Goal: Task Accomplishment & Management: Manage account settings

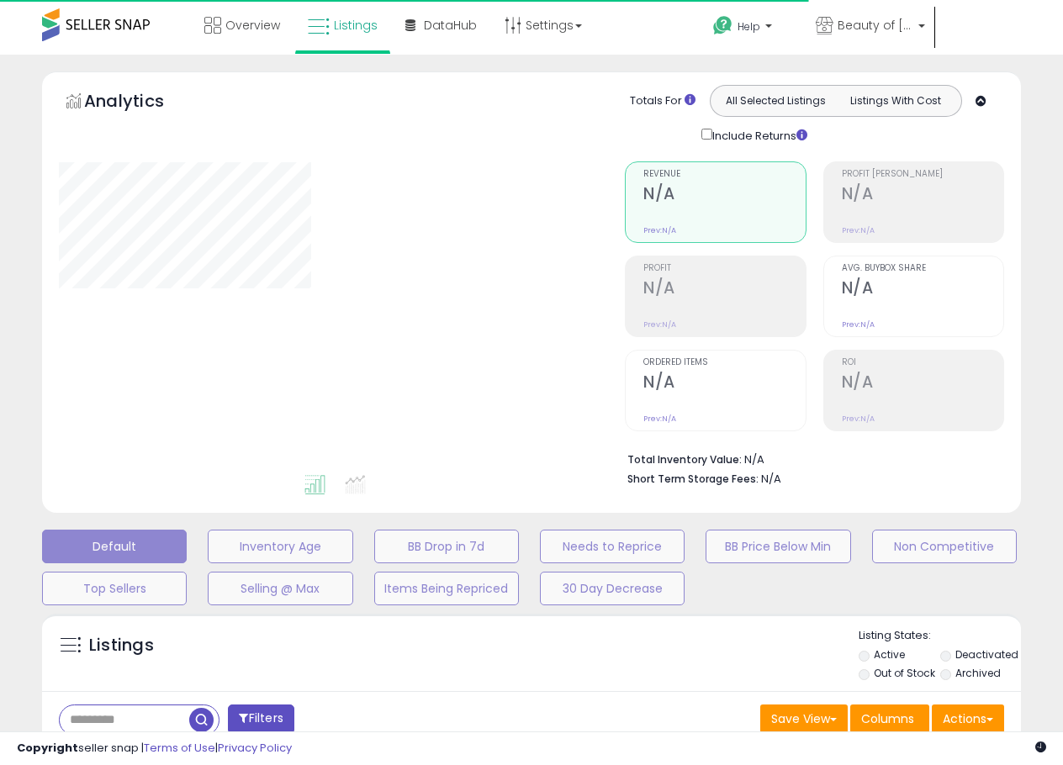
type input "**********"
select select "**"
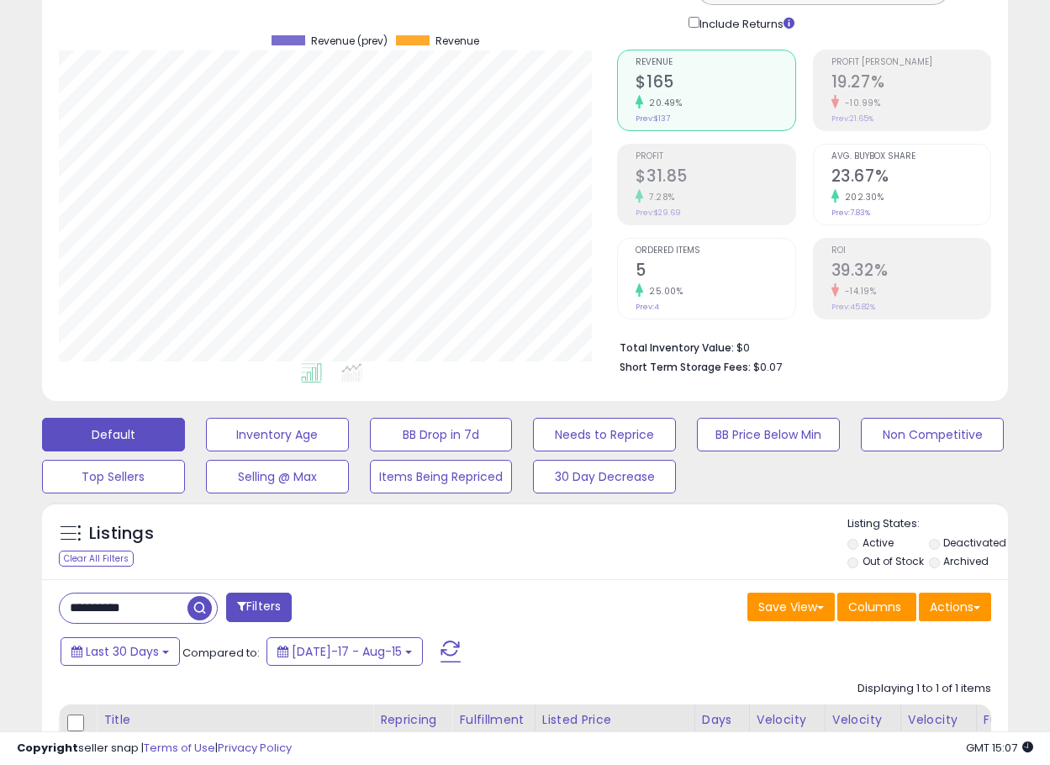
scroll to position [336, 0]
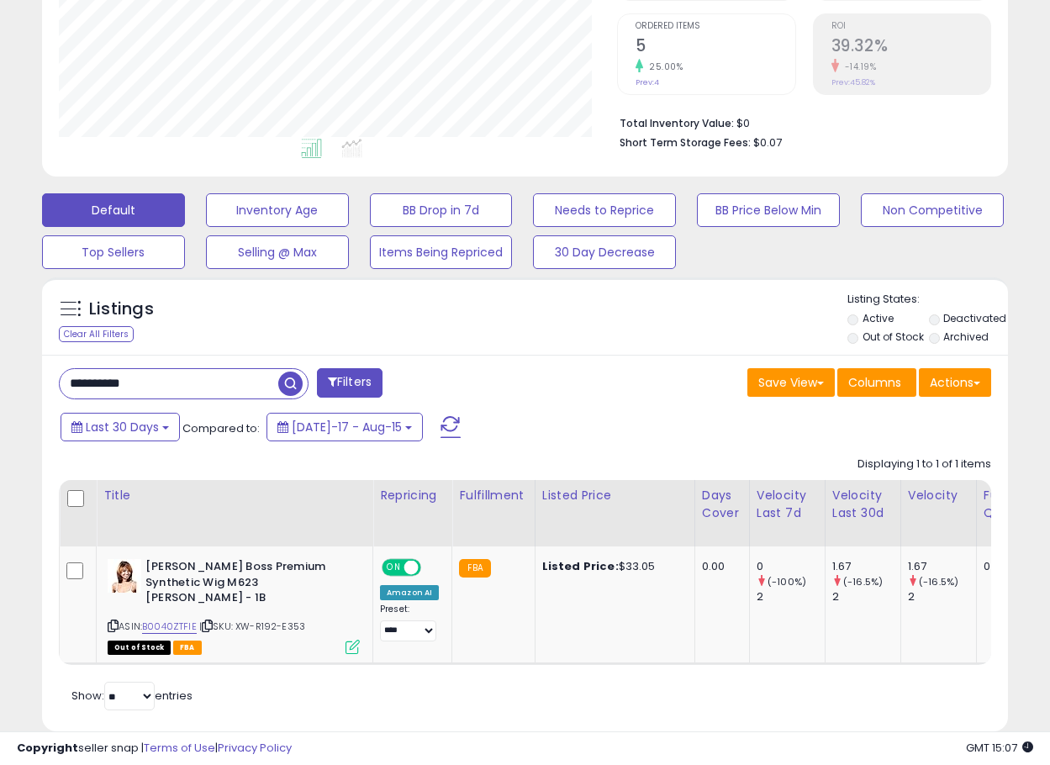
drag, startPoint x: 140, startPoint y: 379, endPoint x: -131, endPoint y: 418, distance: 273.5
click at [0, 418] on html "Unable to login Retrieving listings data.. has not yet accepted the Terms of Us…" at bounding box center [525, 46] width 1050 height 765
click at [297, 386] on span "button" at bounding box center [290, 384] width 24 height 24
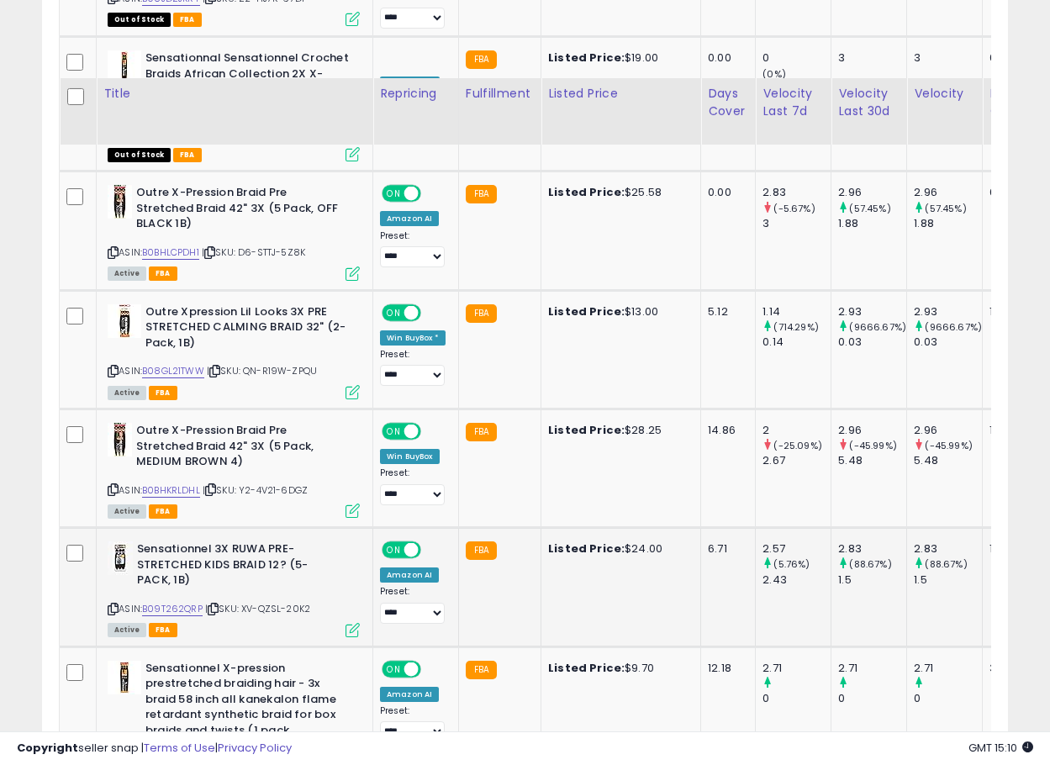
scroll to position [2579, 0]
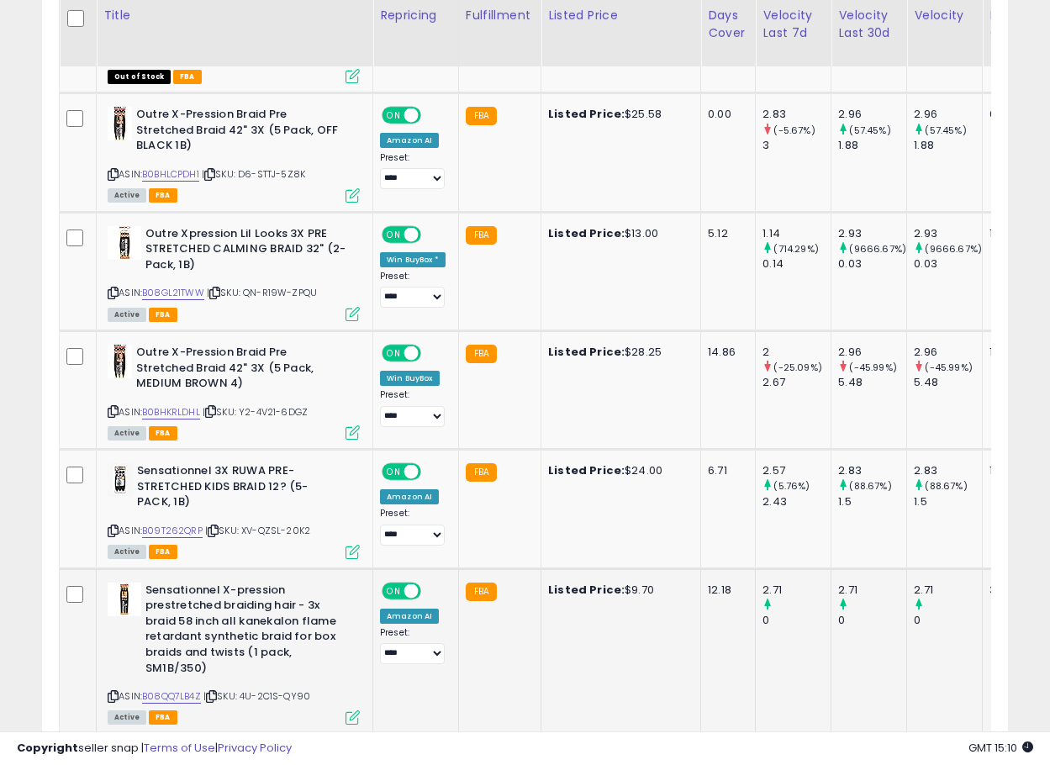
click at [509, 642] on td "FBA" at bounding box center [499, 651] width 82 height 166
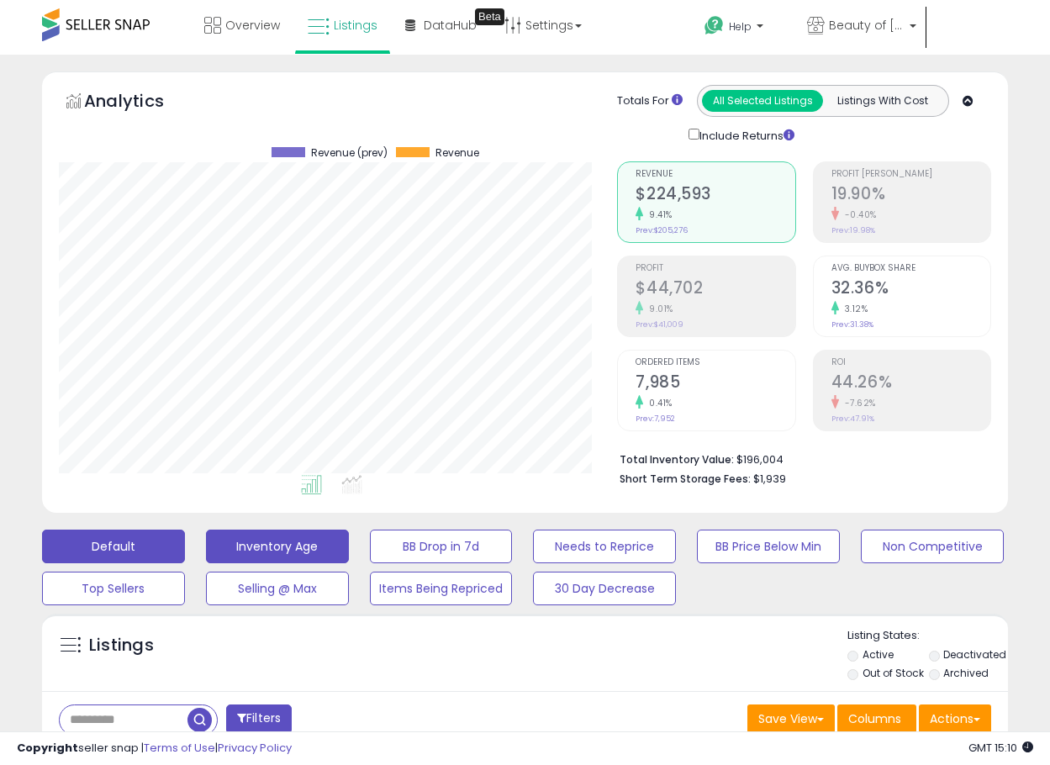
scroll to position [448, 0]
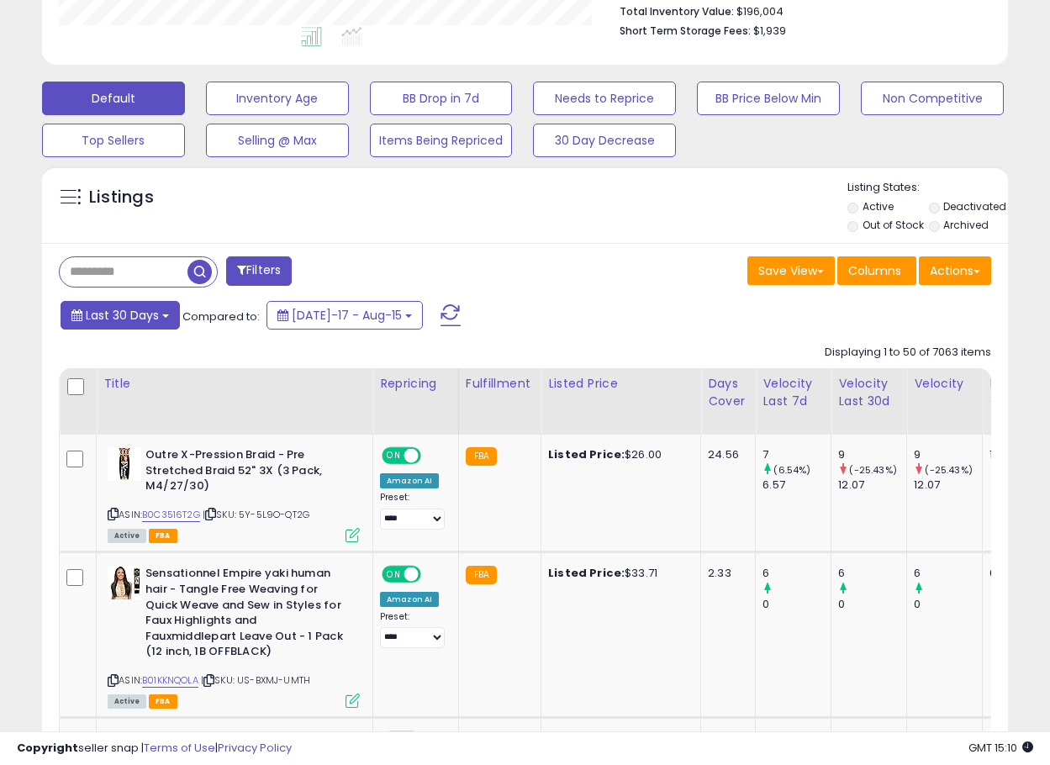
click at [113, 325] on button "Last 30 Days" at bounding box center [120, 315] width 119 height 29
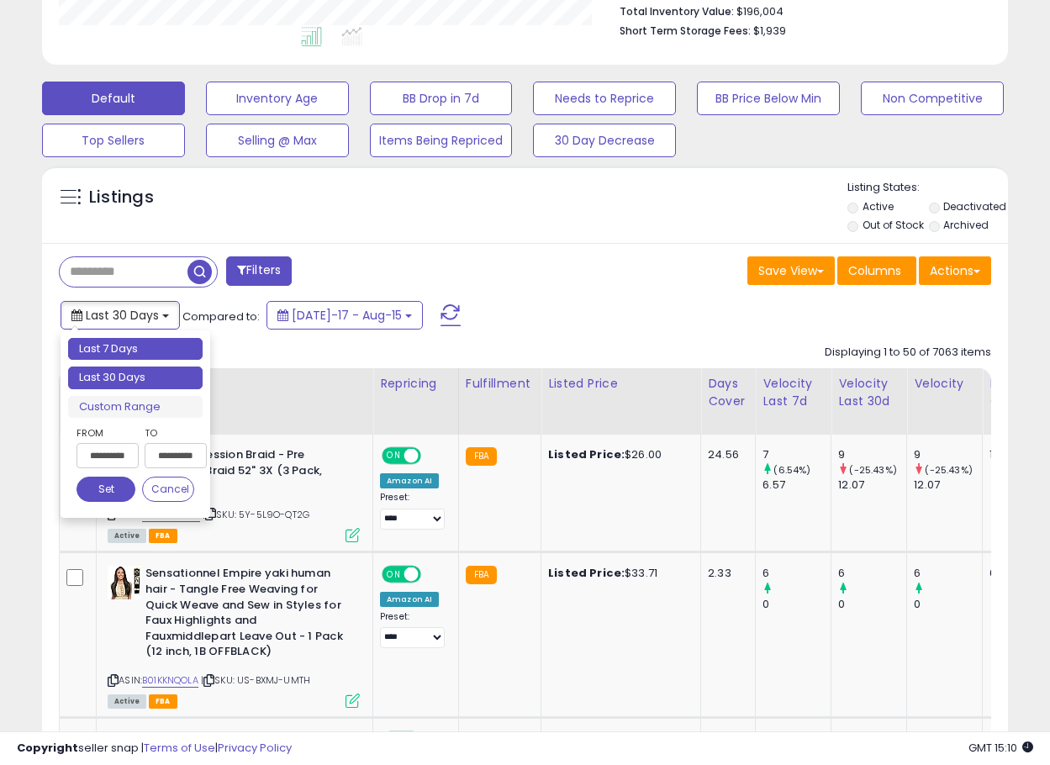
type input "**********"
click at [145, 351] on li "Last 7 Days" at bounding box center [135, 349] width 135 height 23
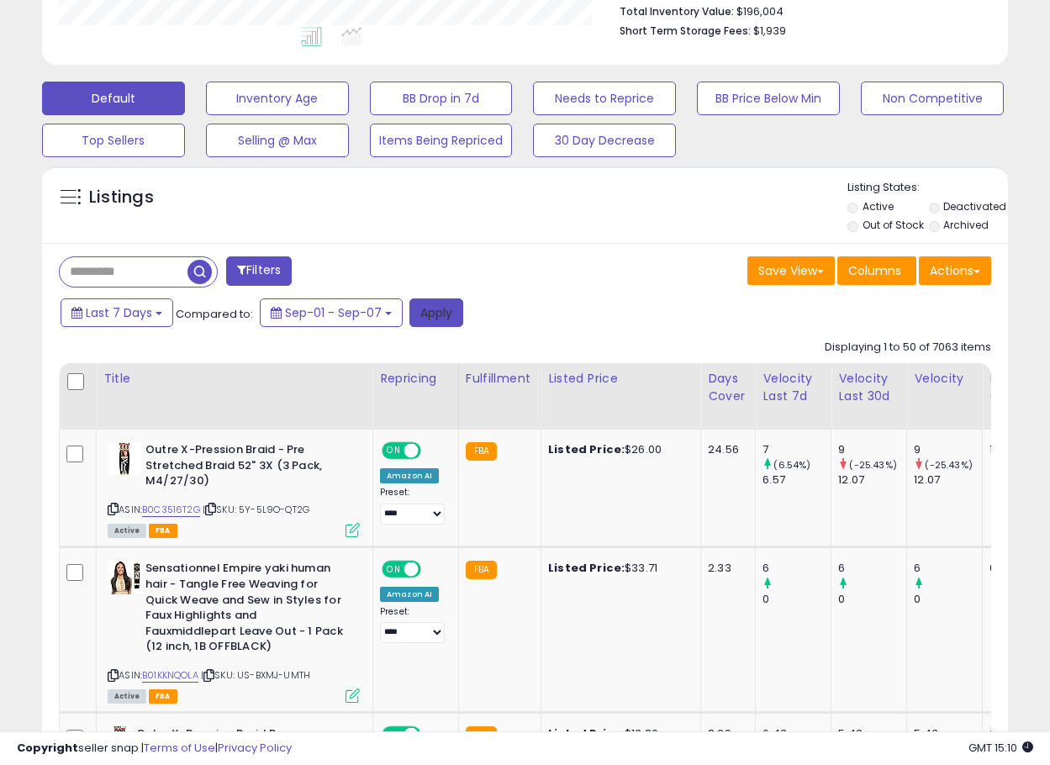
drag, startPoint x: 429, startPoint y: 313, endPoint x: 12, endPoint y: 494, distance: 454.5
click at [430, 313] on button "Apply" at bounding box center [436, 312] width 54 height 29
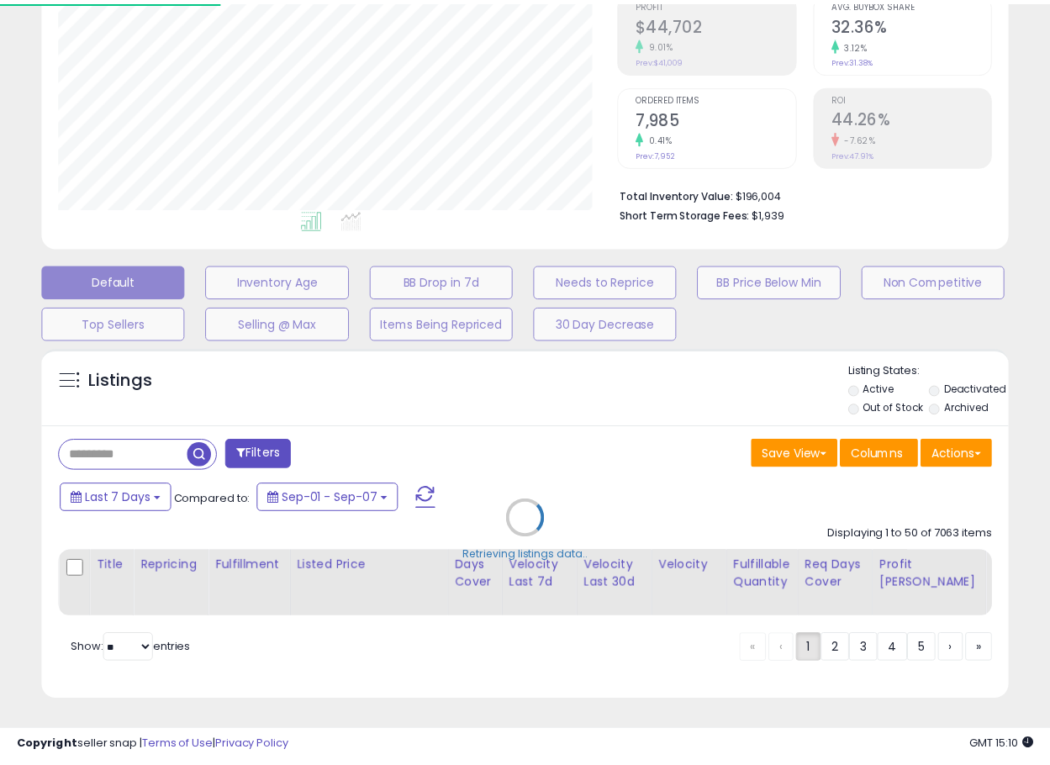
scroll to position [345, 566]
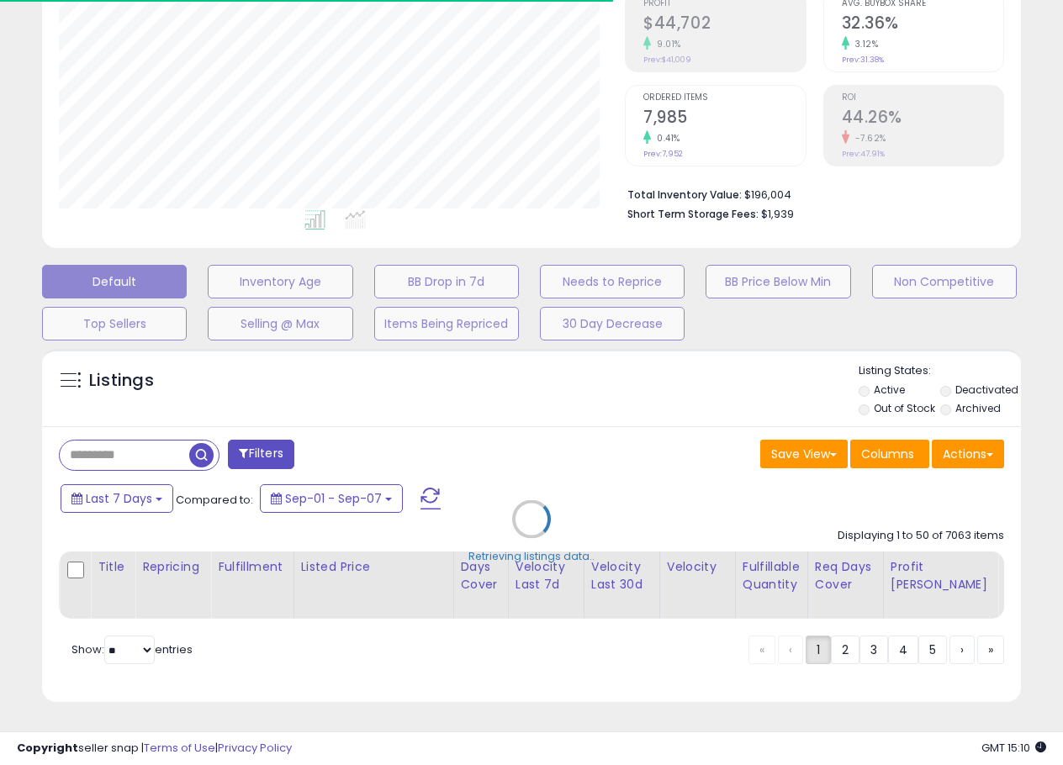
click at [346, 489] on div "Retrieving listings data.." at bounding box center [531, 532] width 1004 height 383
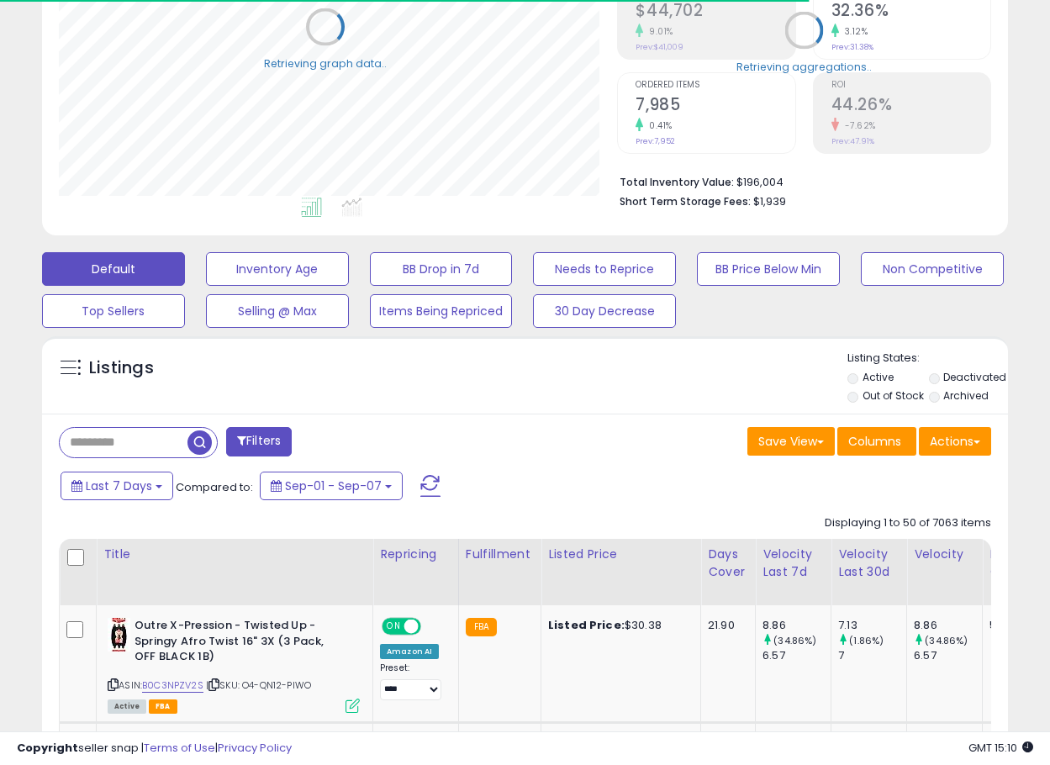
scroll to position [840412, 840199]
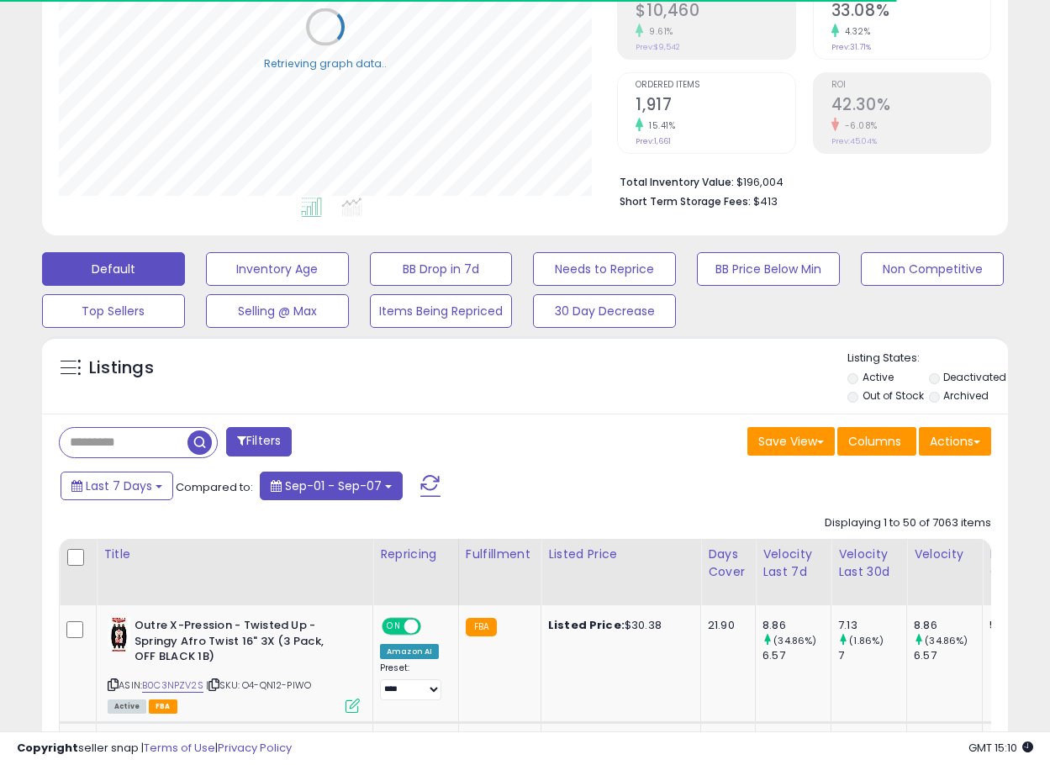
click at [361, 478] on span "Sep-01 - Sep-07" at bounding box center [333, 486] width 97 height 17
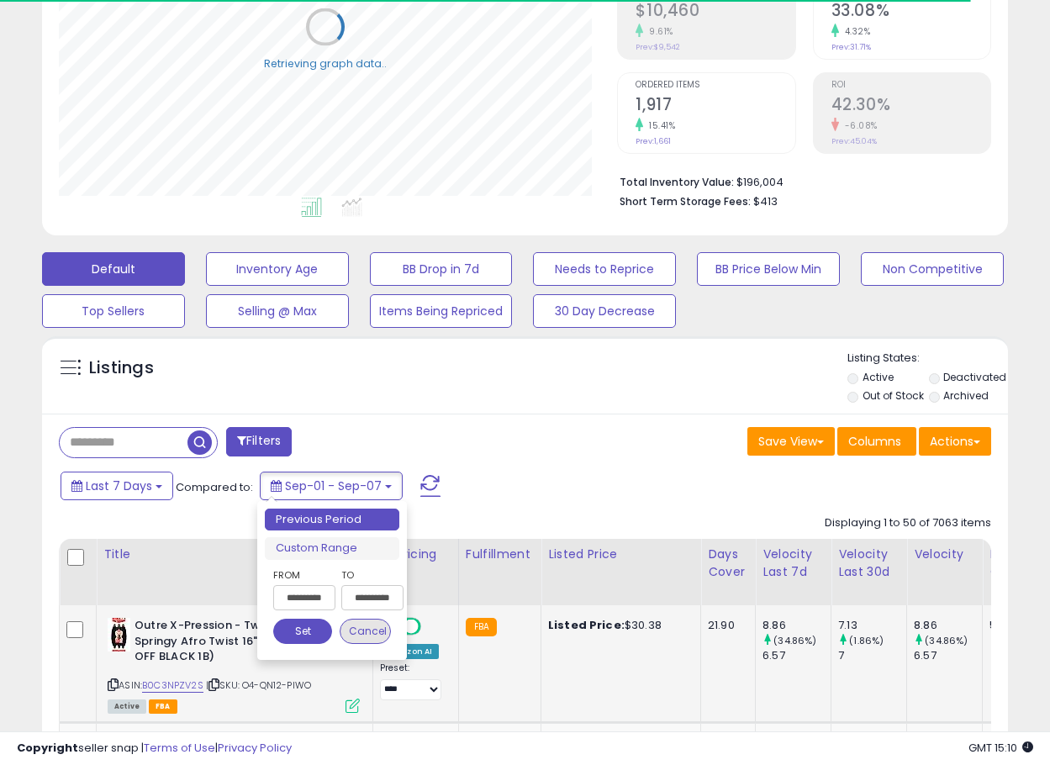
click at [372, 634] on button "Cancel" at bounding box center [366, 631] width 52 height 25
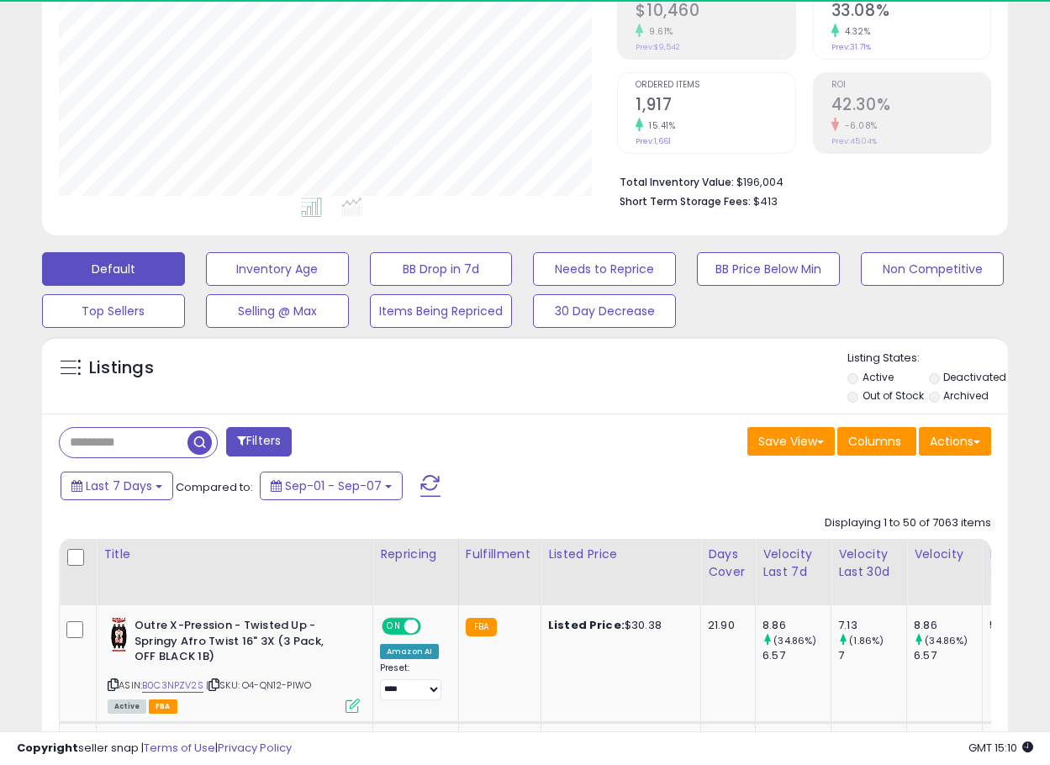
scroll to position [345, 559]
click at [631, 454] on div "Save View Save As New View Update Current View Columns Actions Import Export Vi…" at bounding box center [764, 443] width 479 height 33
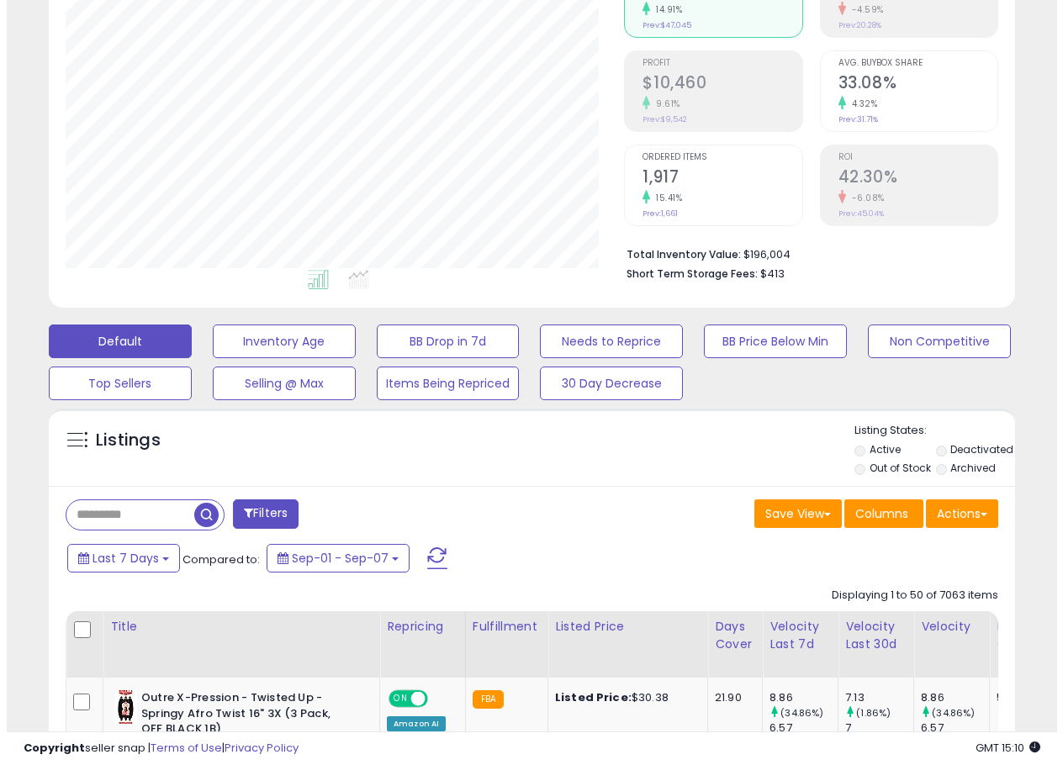
scroll to position [224, 0]
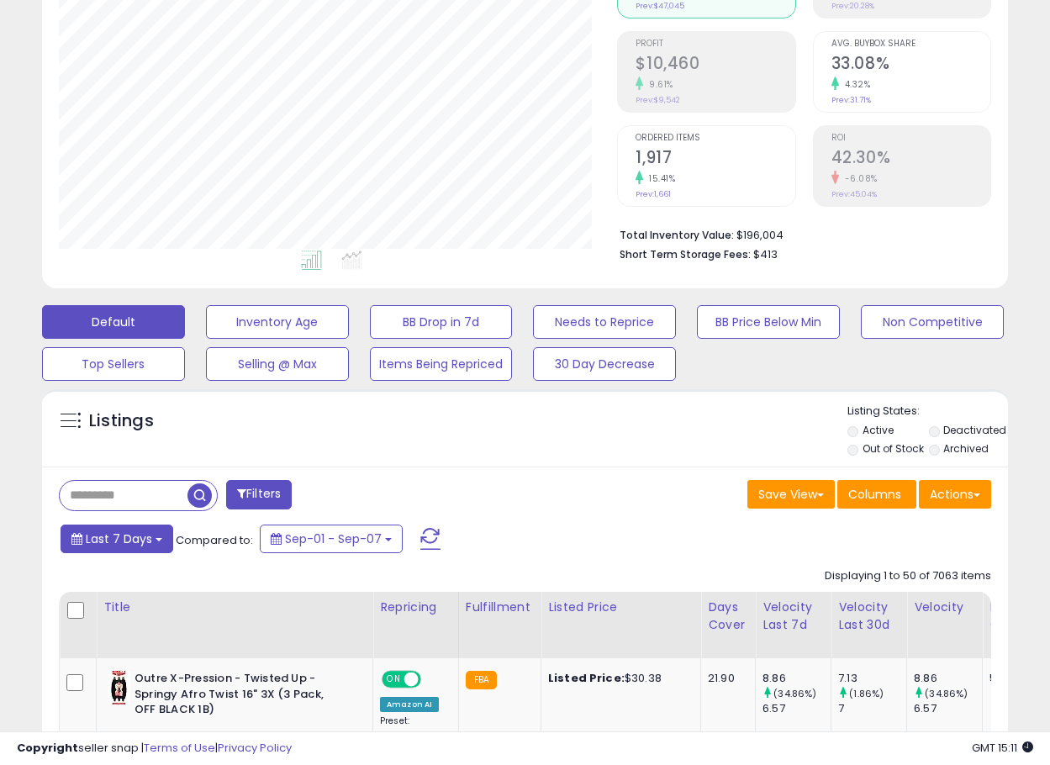
click at [110, 536] on span "Last 7 Days" at bounding box center [119, 539] width 66 height 17
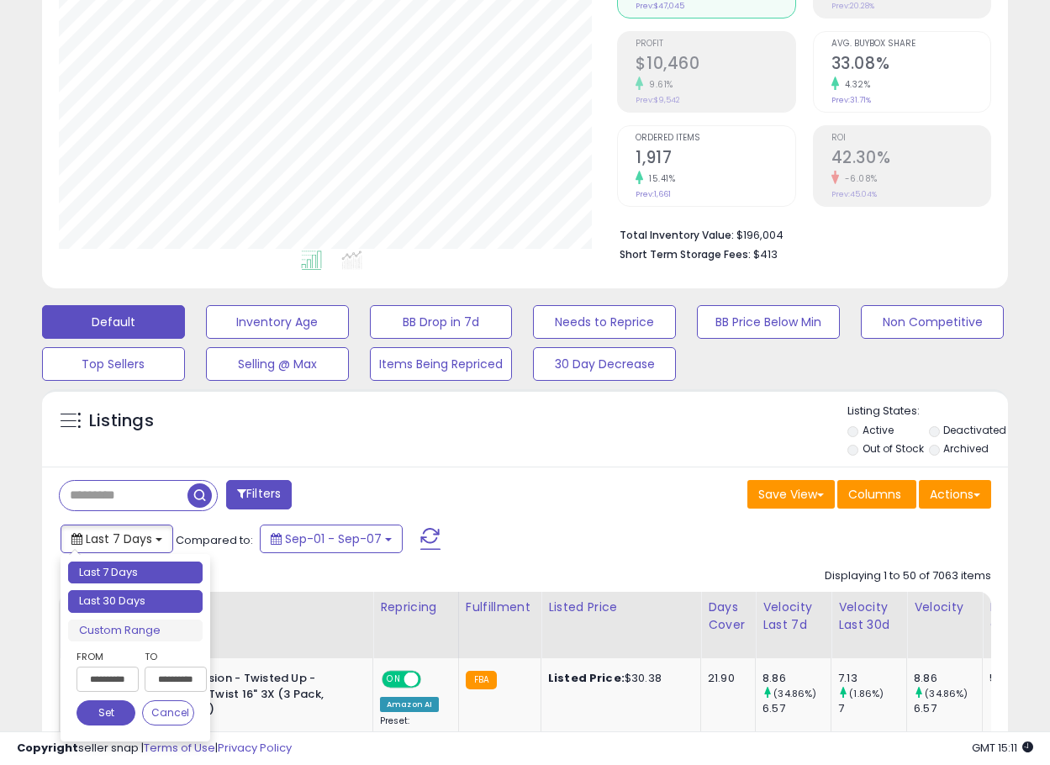
type input "**********"
click at [132, 598] on li "Last 30 Days" at bounding box center [135, 601] width 135 height 23
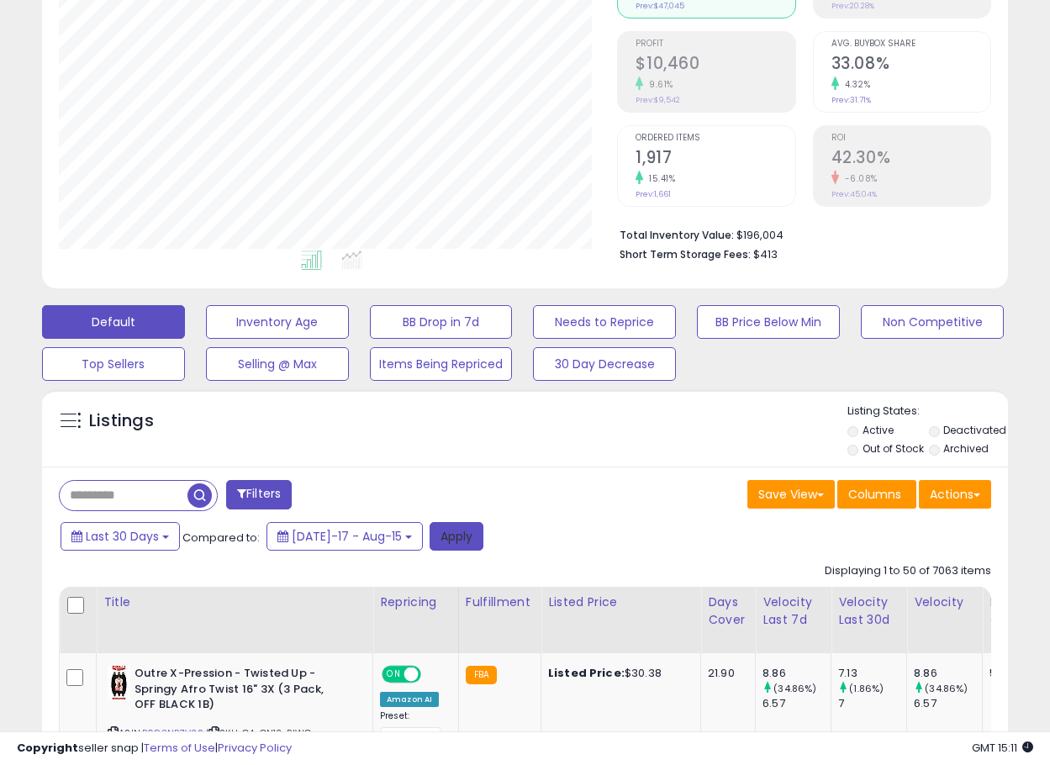
click at [444, 542] on button "Apply" at bounding box center [457, 536] width 54 height 29
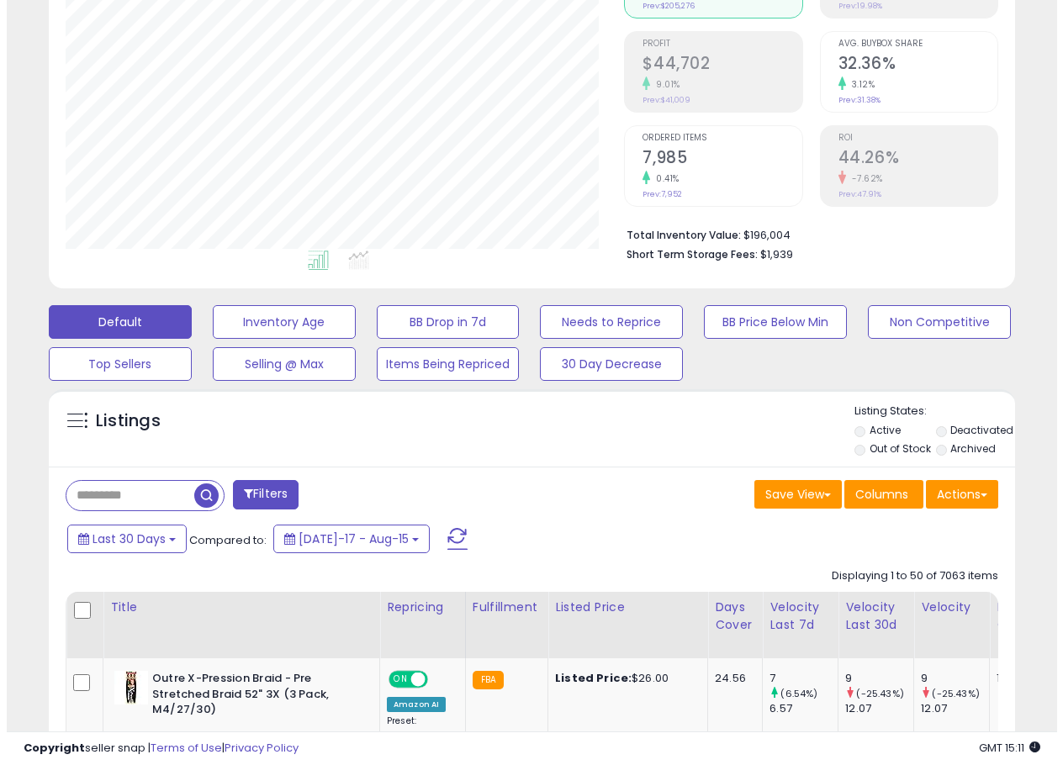
scroll to position [345, 559]
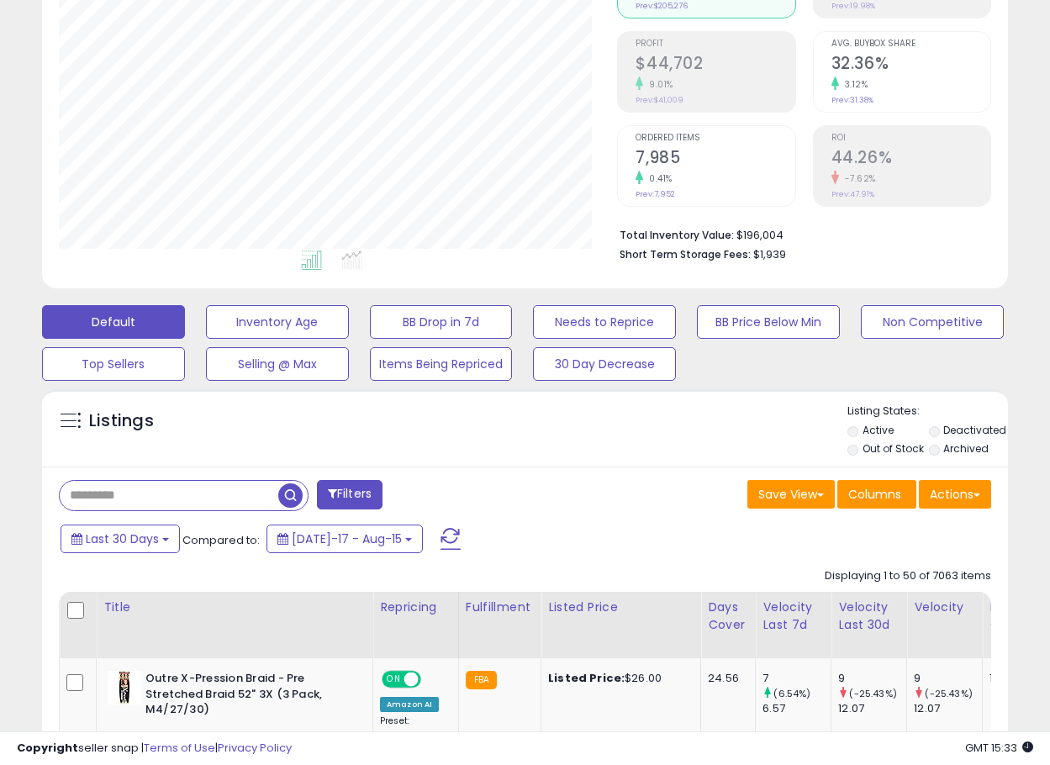
click at [152, 495] on input "text" at bounding box center [169, 495] width 219 height 29
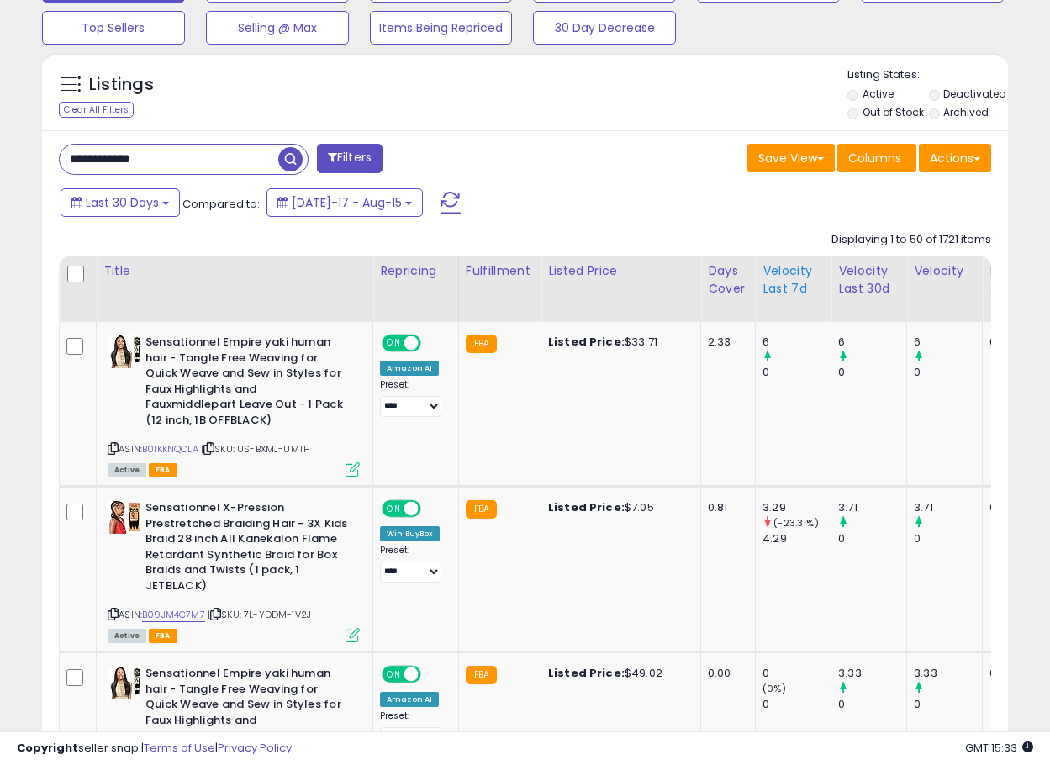
click at [775, 292] on div "Velocity Last 7d" at bounding box center [793, 279] width 61 height 35
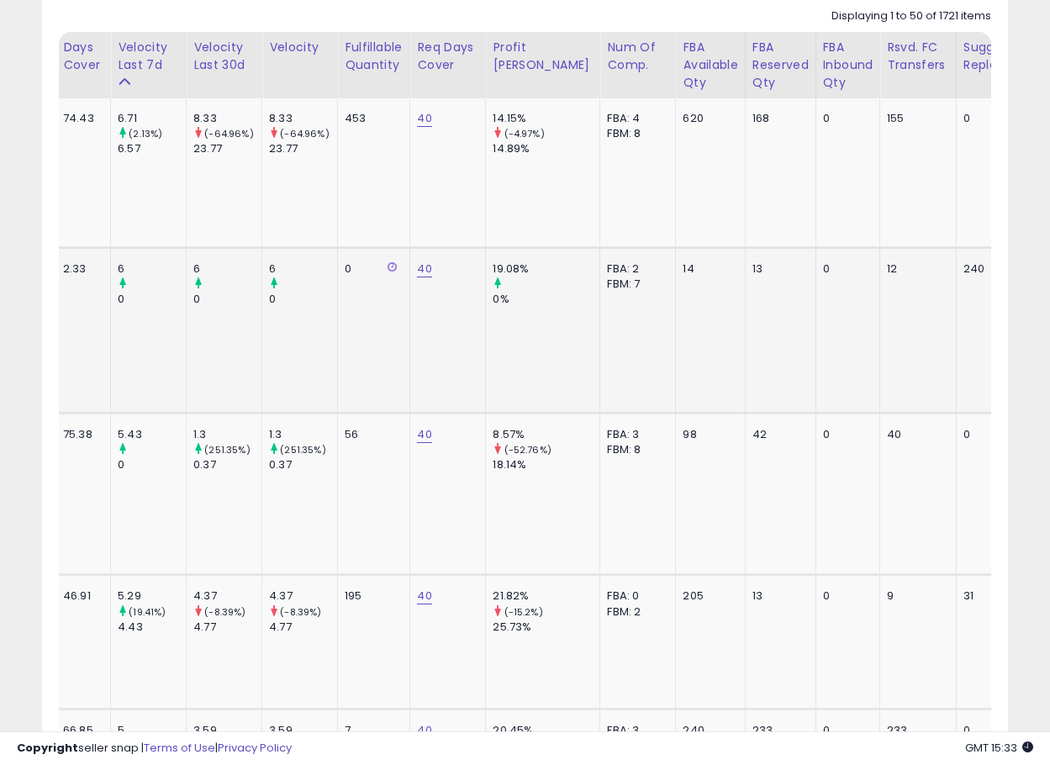
scroll to position [0, 0]
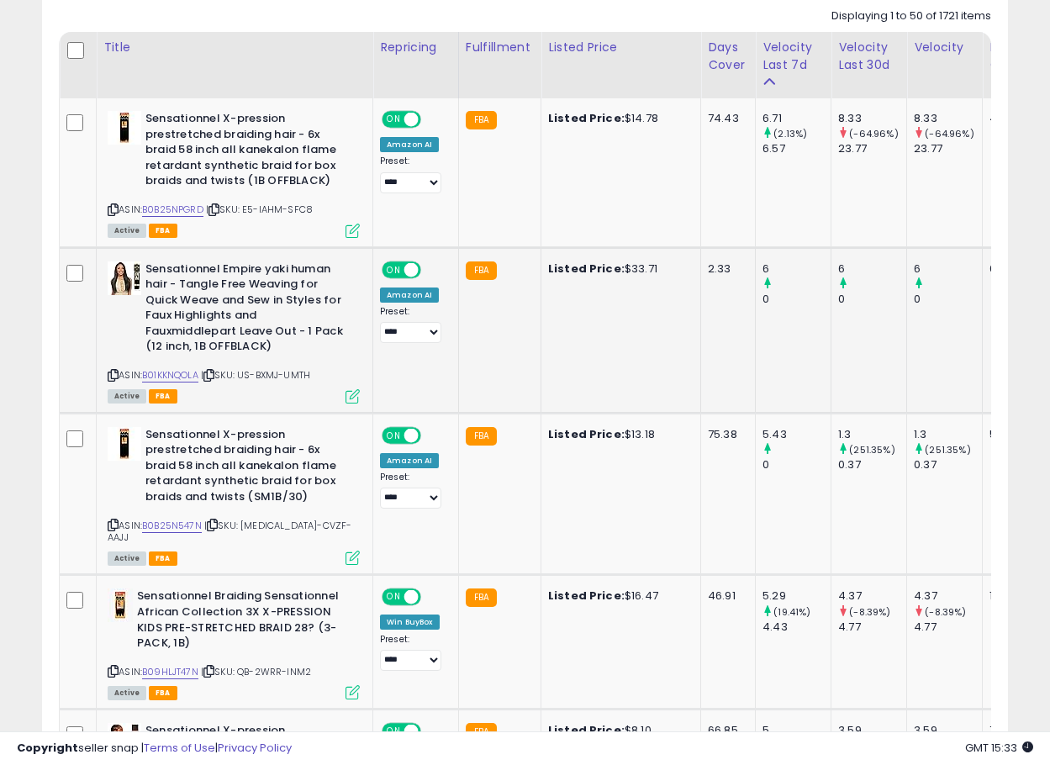
click at [200, 307] on b "Sensationnel Empire yaki human hair - Tangle Free Weaving for Quick Weave and S…" at bounding box center [247, 310] width 204 height 98
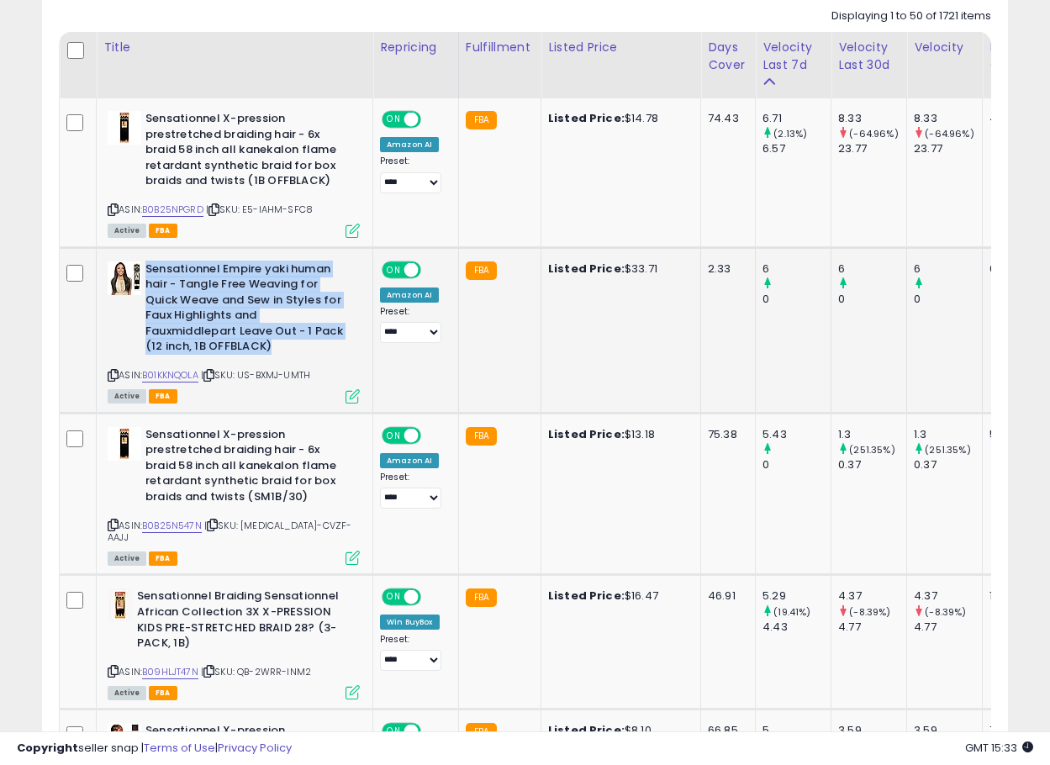
click at [200, 307] on b "Sensationnel Empire yaki human hair - Tangle Free Weaving for Quick Weave and S…" at bounding box center [247, 310] width 204 height 98
copy b "Sensationnel Empire yaki human hair - Tangle Free Weaving for Quick Weave and S…"
click at [207, 332] on b "Sensationnel Empire yaki human hair - Tangle Free Weaving for Quick Weave and S…" at bounding box center [247, 310] width 204 height 98
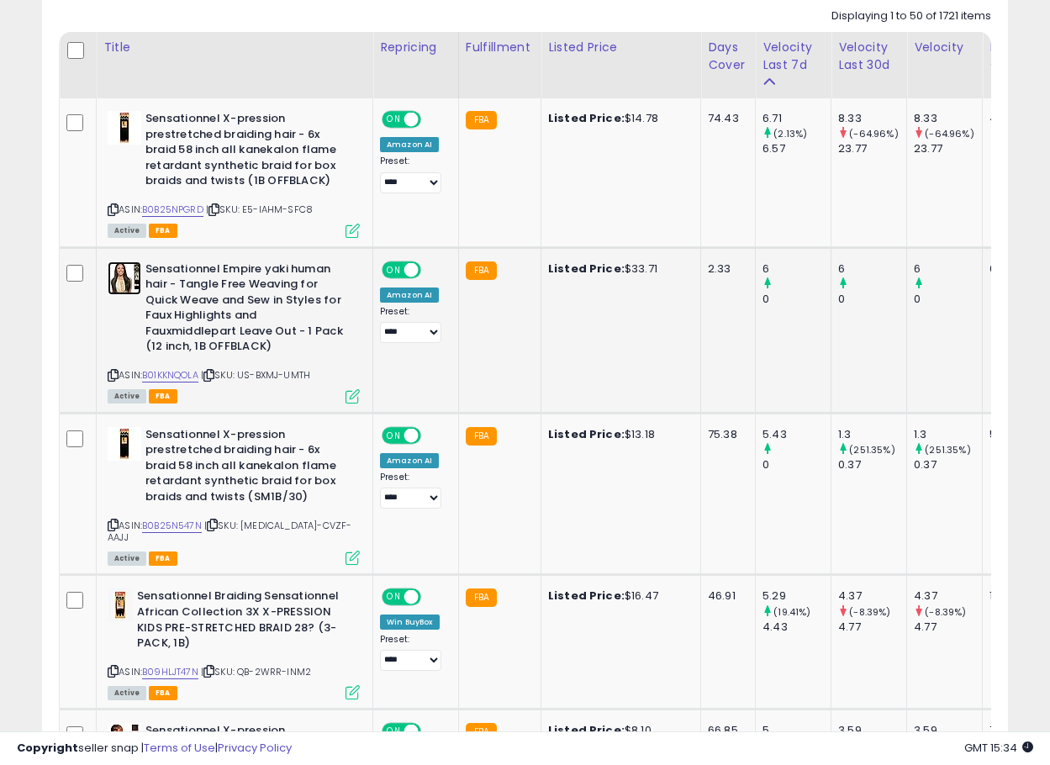
click at [129, 275] on img at bounding box center [125, 278] width 34 height 34
click at [119, 266] on img at bounding box center [125, 278] width 34 height 34
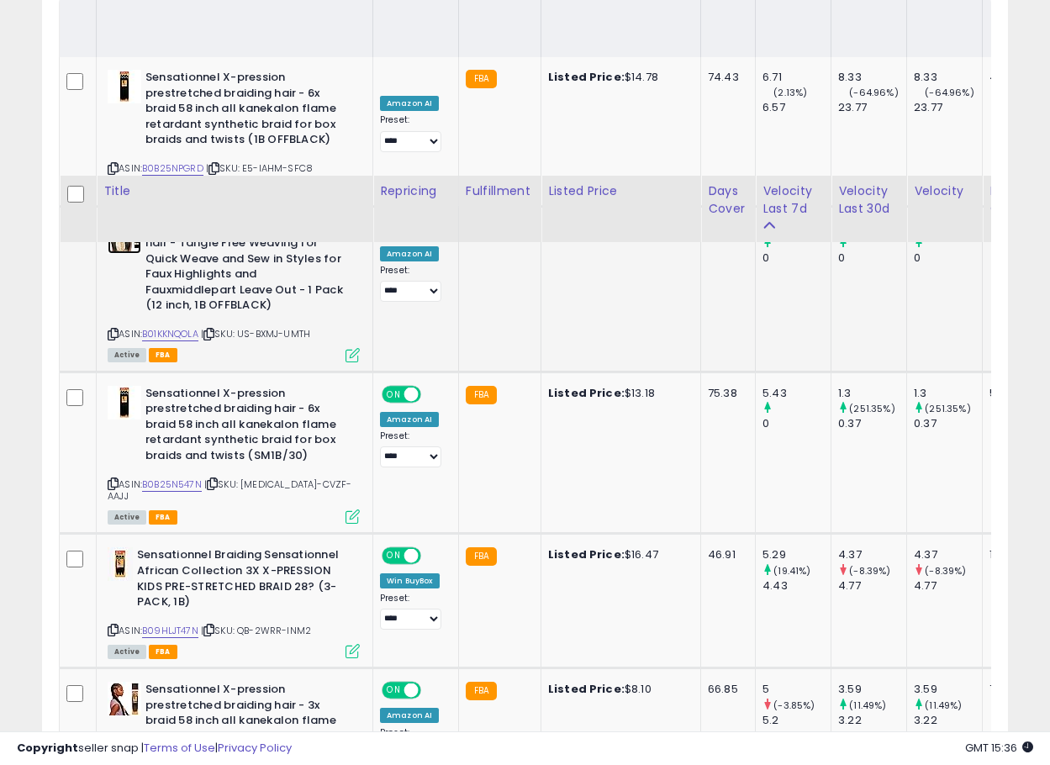
scroll to position [784, 0]
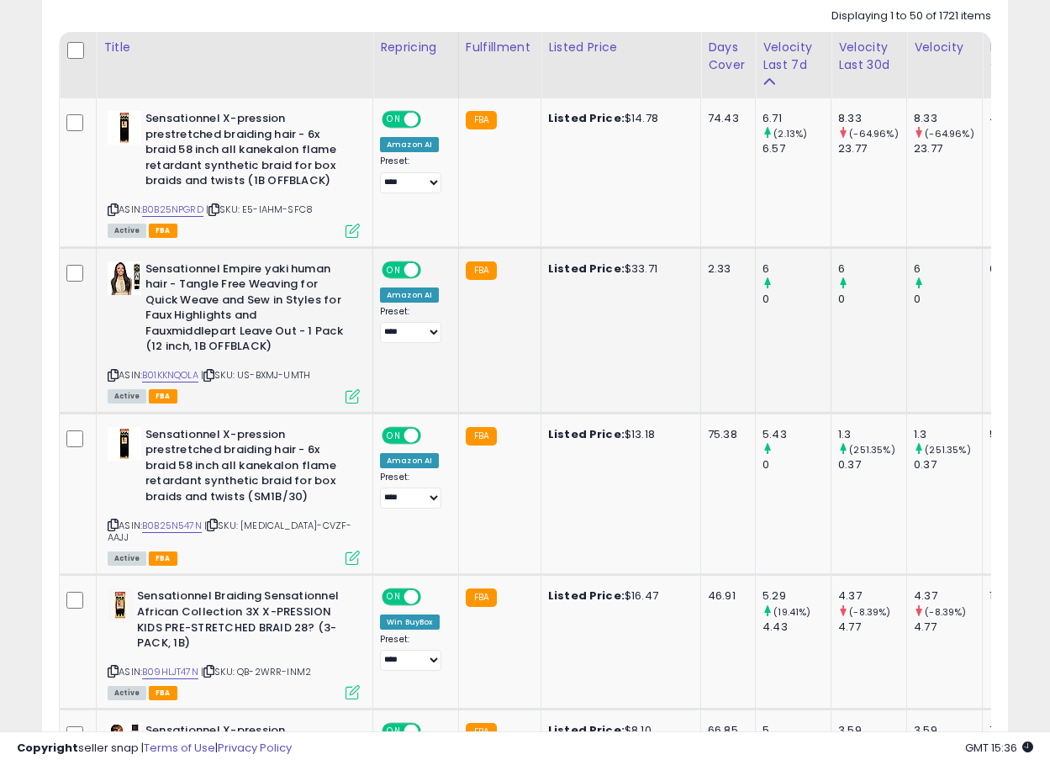
click at [114, 373] on icon at bounding box center [113, 375] width 11 height 9
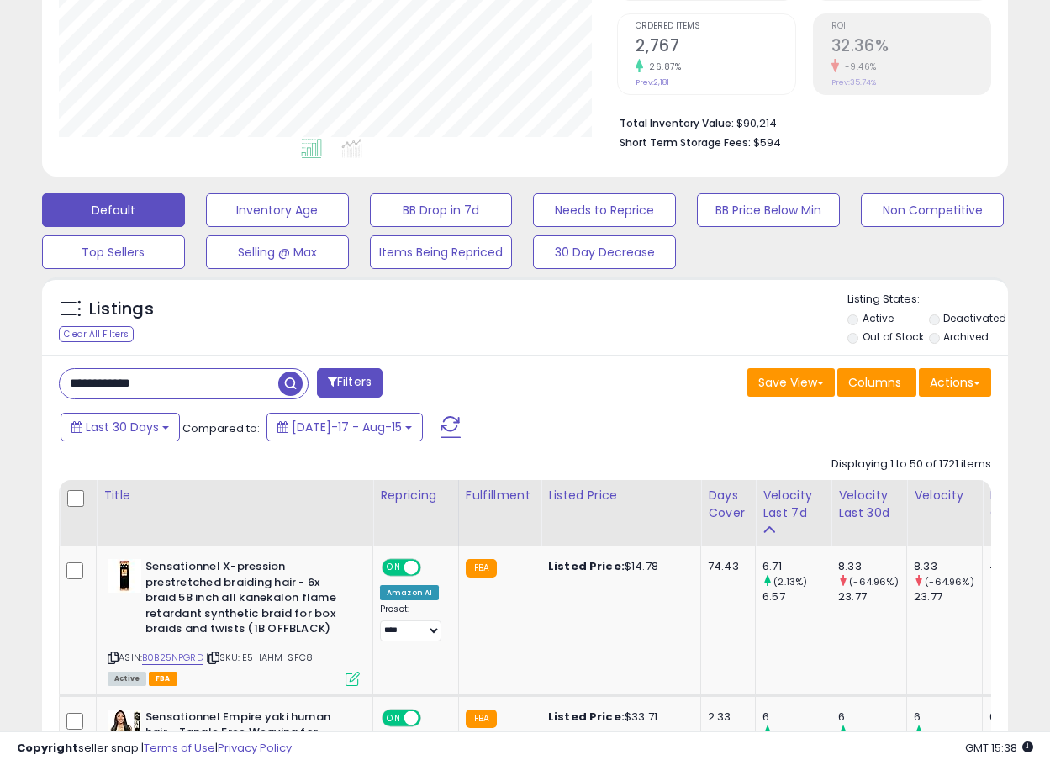
click at [161, 379] on input "**********" at bounding box center [169, 383] width 219 height 29
paste input "**********"
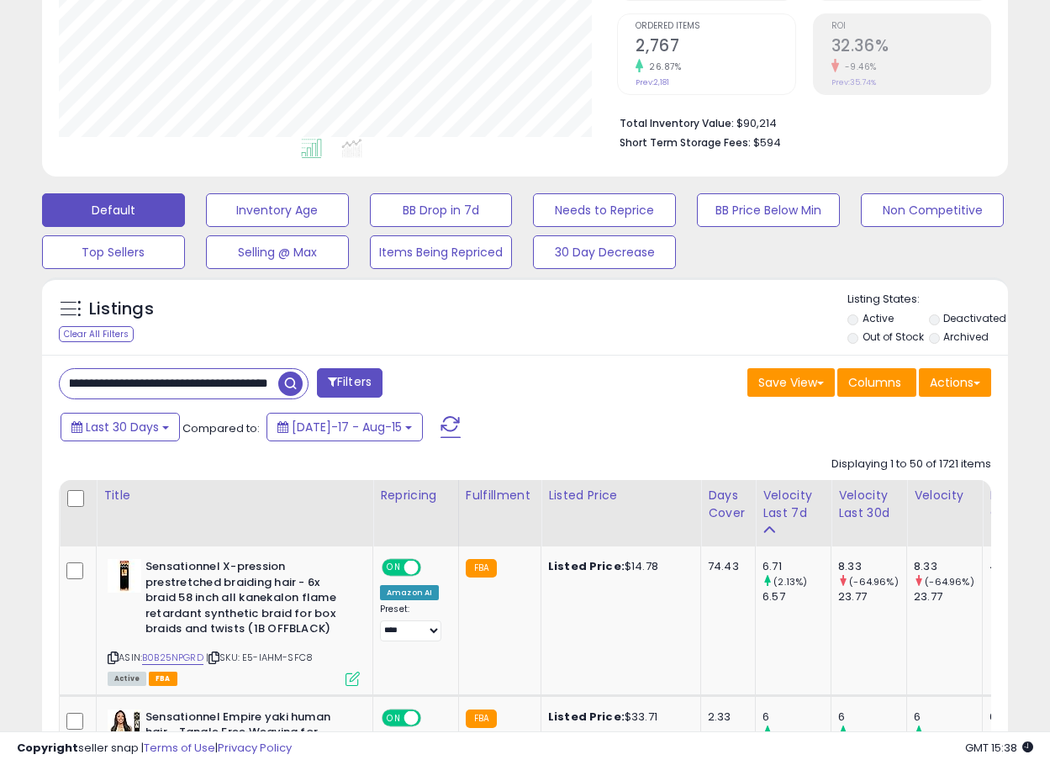
click at [298, 380] on span "button" at bounding box center [290, 384] width 24 height 24
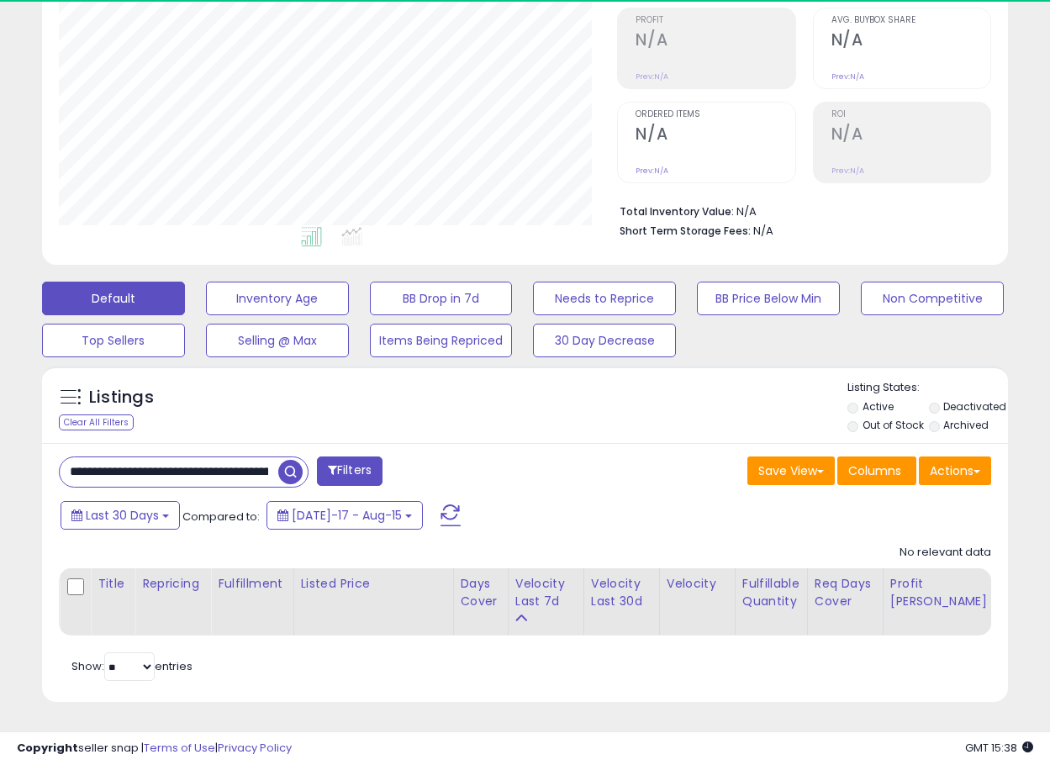
scroll to position [345, 559]
click at [231, 460] on input "**********" at bounding box center [169, 471] width 219 height 29
click at [202, 467] on input "**********" at bounding box center [169, 471] width 219 height 29
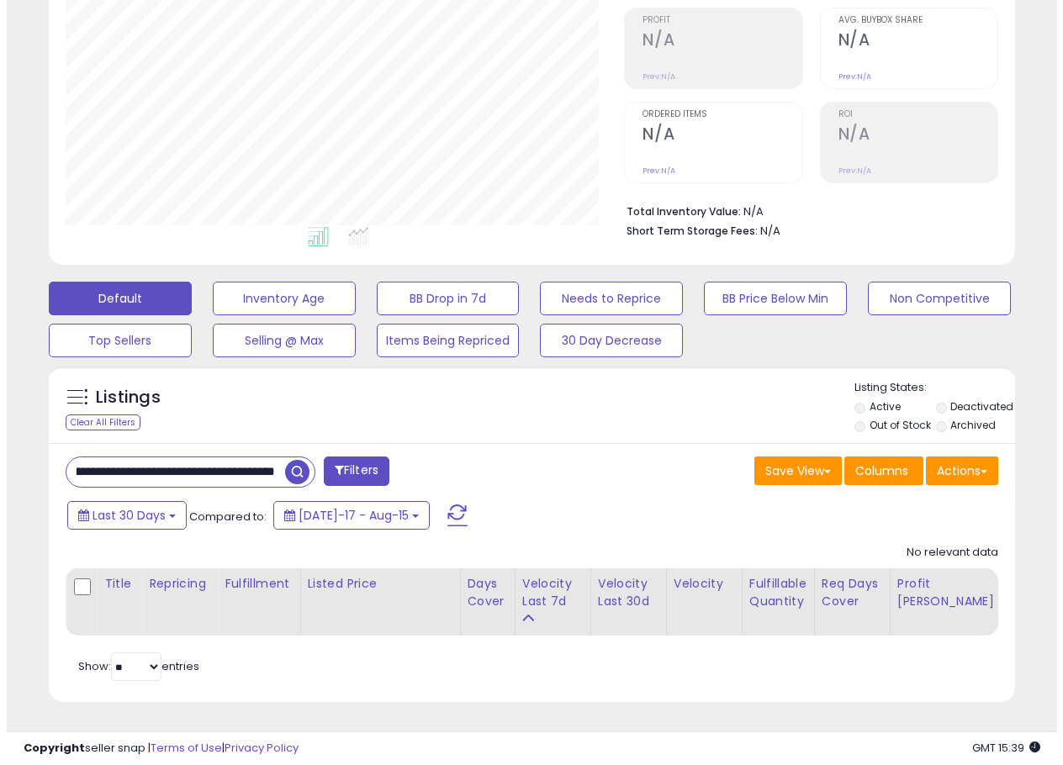
scroll to position [0, 0]
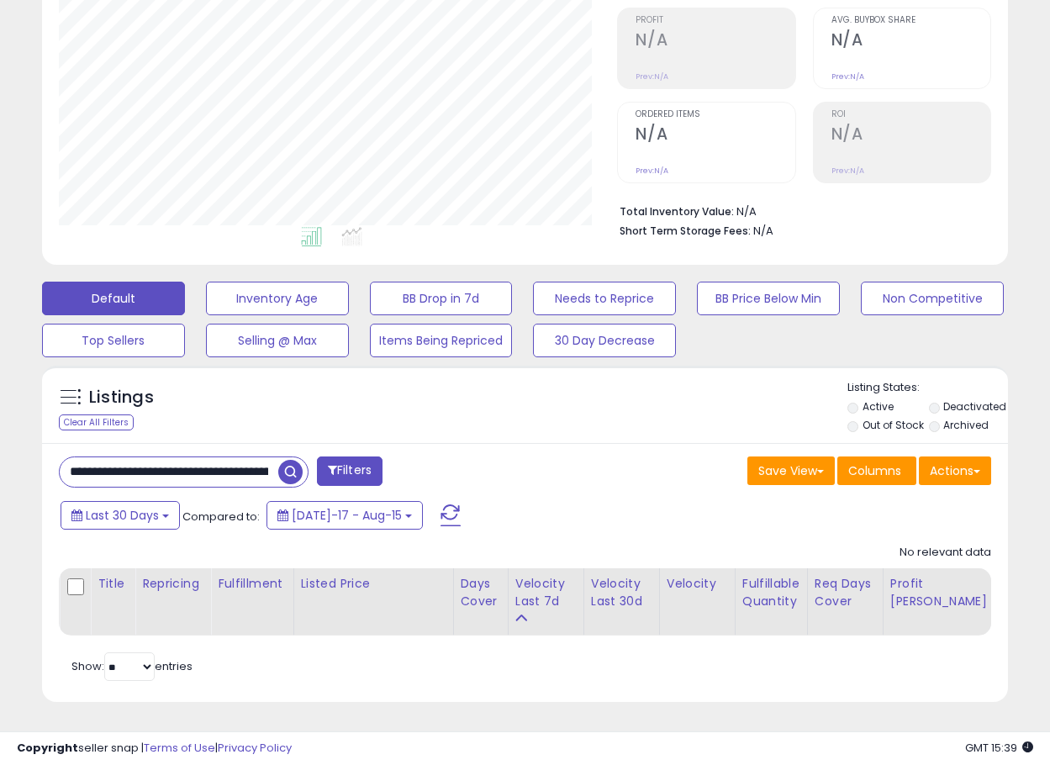
click at [227, 462] on input "**********" at bounding box center [169, 471] width 219 height 29
click at [307, 457] on span at bounding box center [292, 471] width 29 height 29
click at [293, 460] on span "button" at bounding box center [290, 472] width 24 height 24
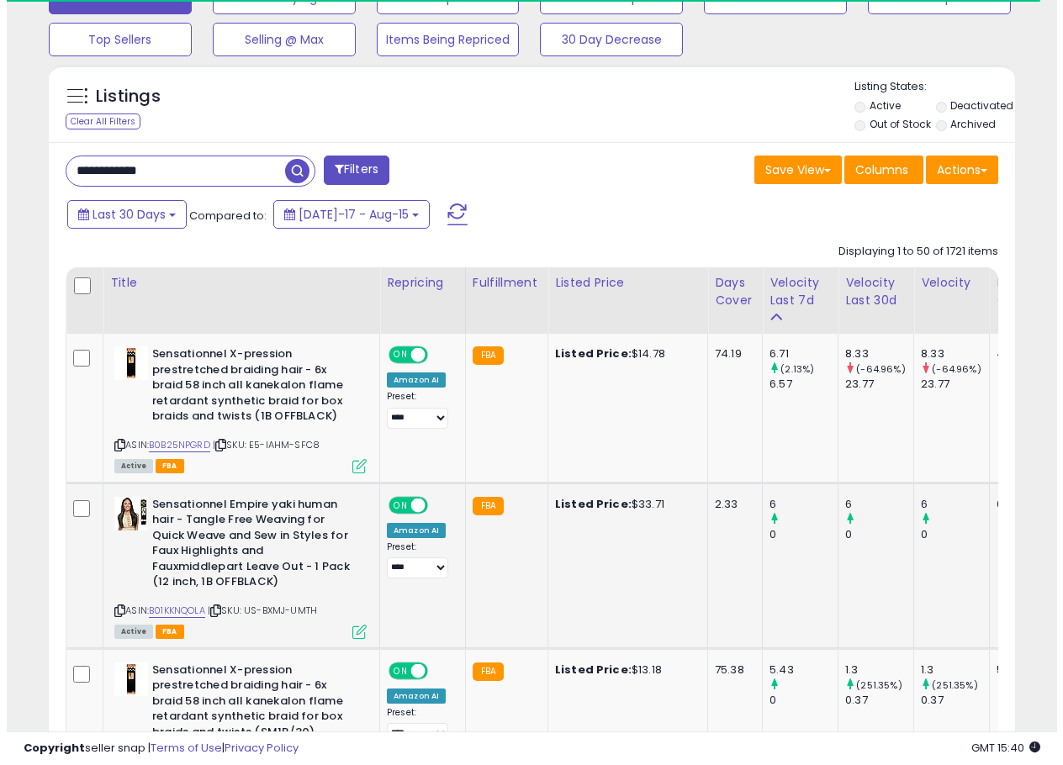
scroll to position [709, 0]
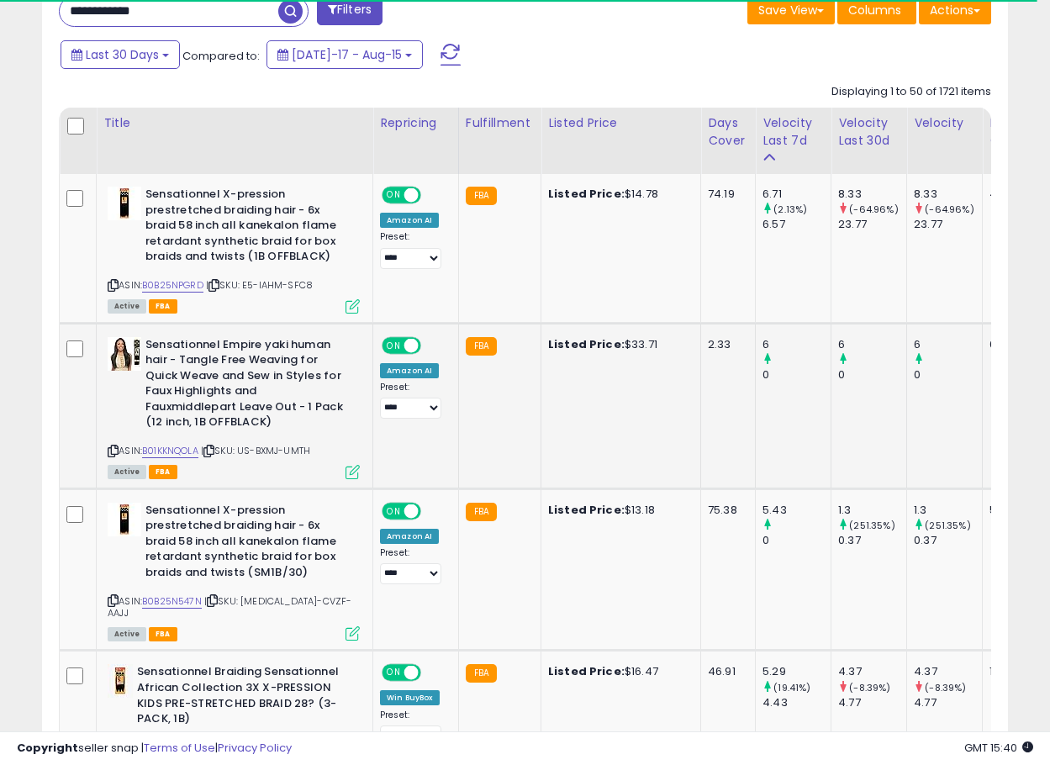
click at [351, 469] on icon at bounding box center [353, 472] width 14 height 14
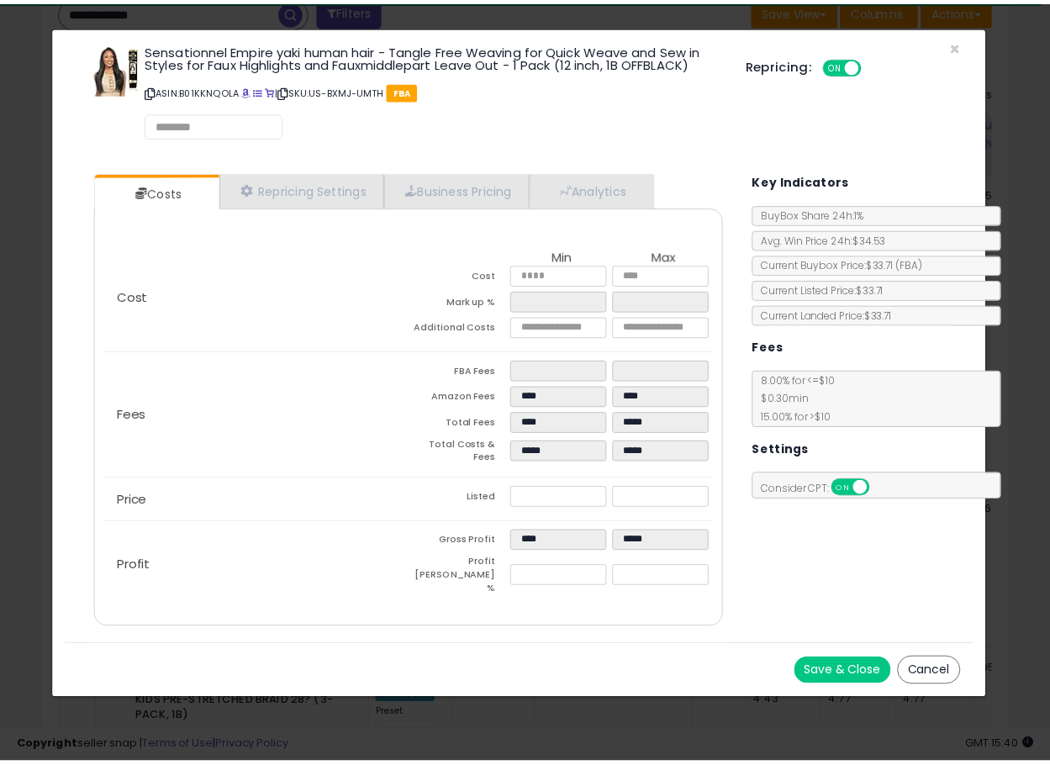
scroll to position [345, 566]
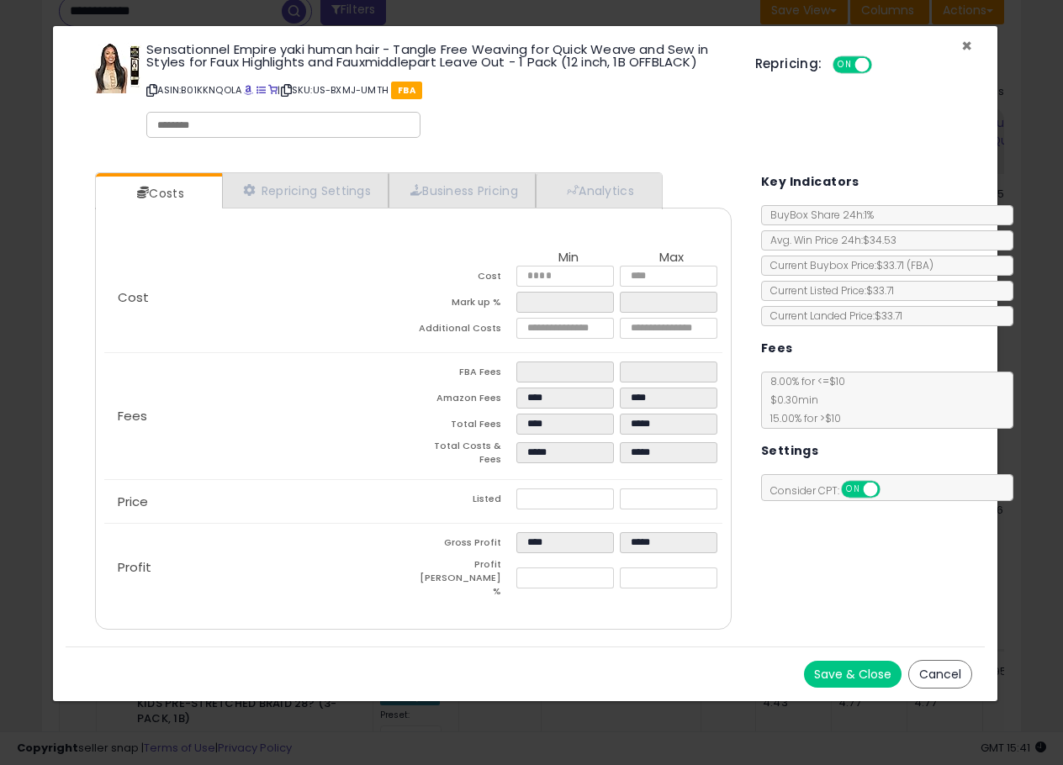
click at [964, 43] on span "×" at bounding box center [966, 46] width 11 height 24
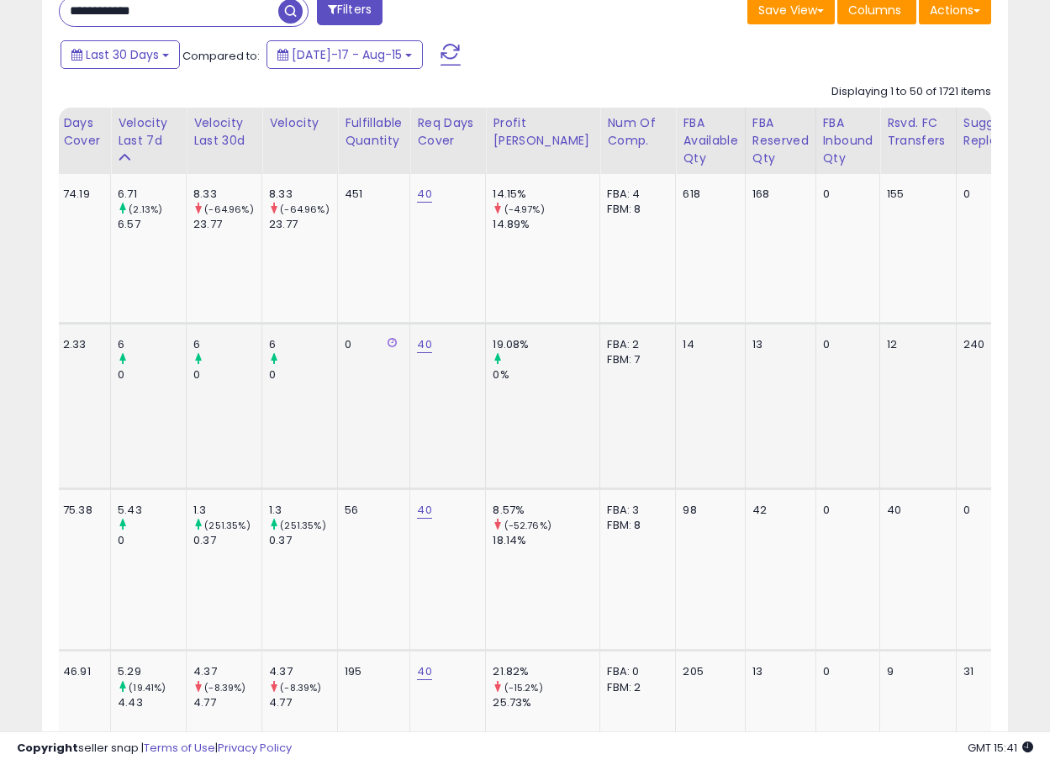
scroll to position [0, 0]
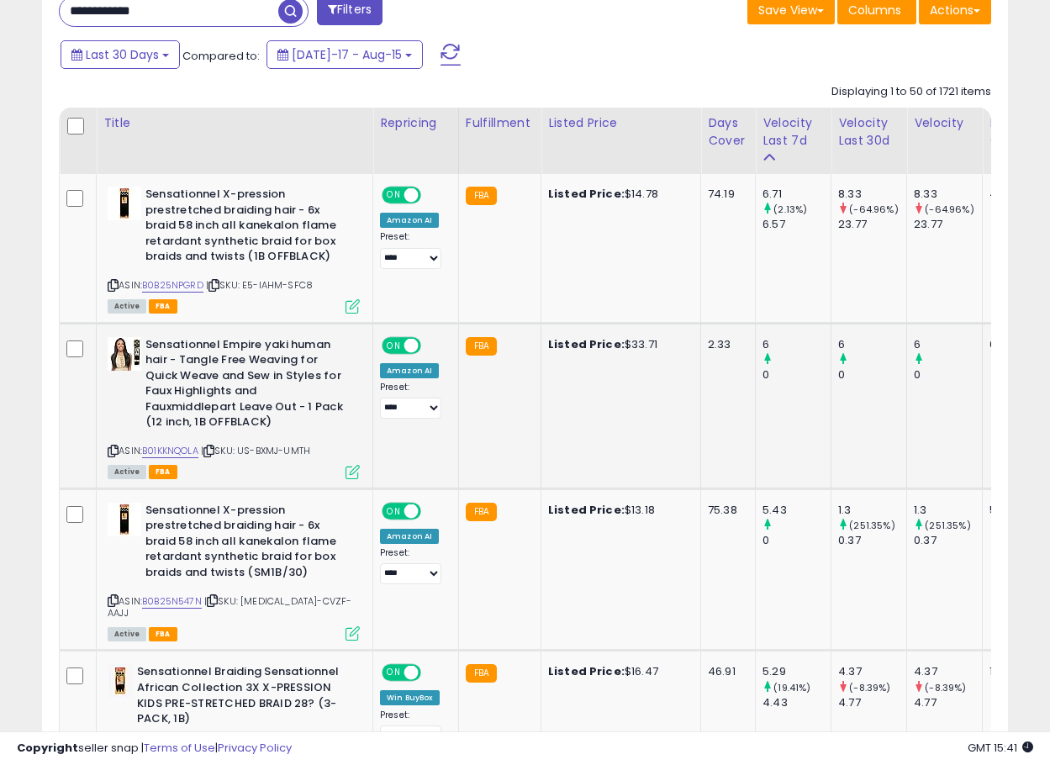
click at [113, 451] on icon at bounding box center [113, 450] width 11 height 9
click at [113, 357] on img at bounding box center [125, 354] width 34 height 34
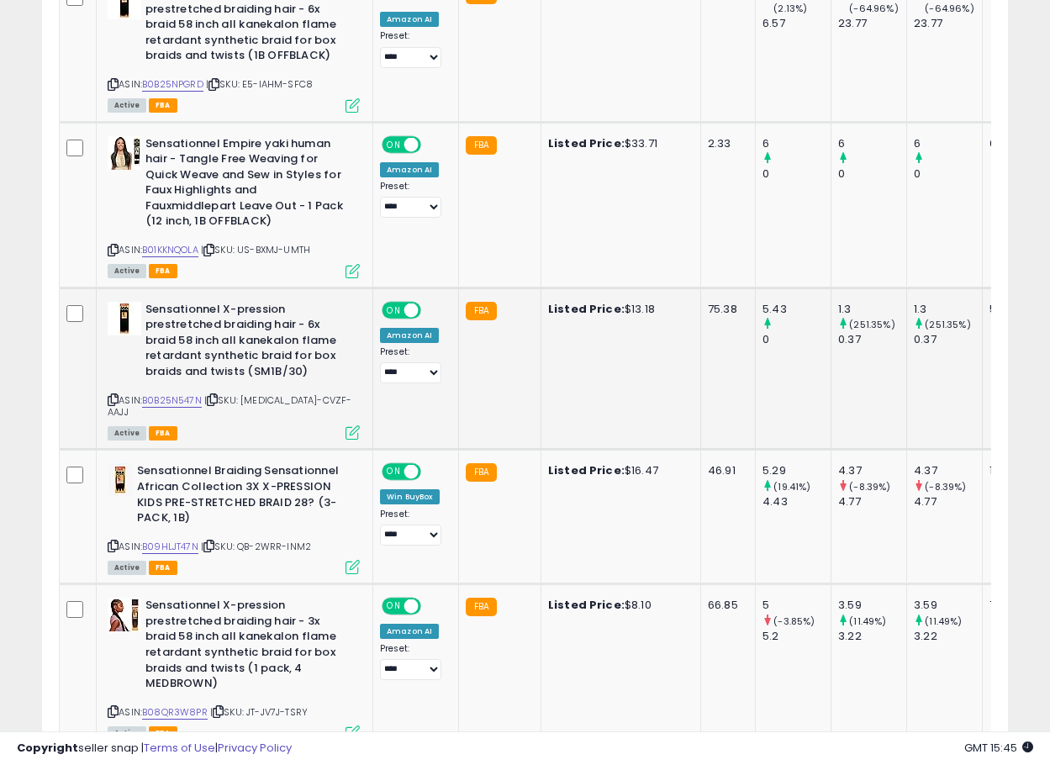
scroll to position [821, 0]
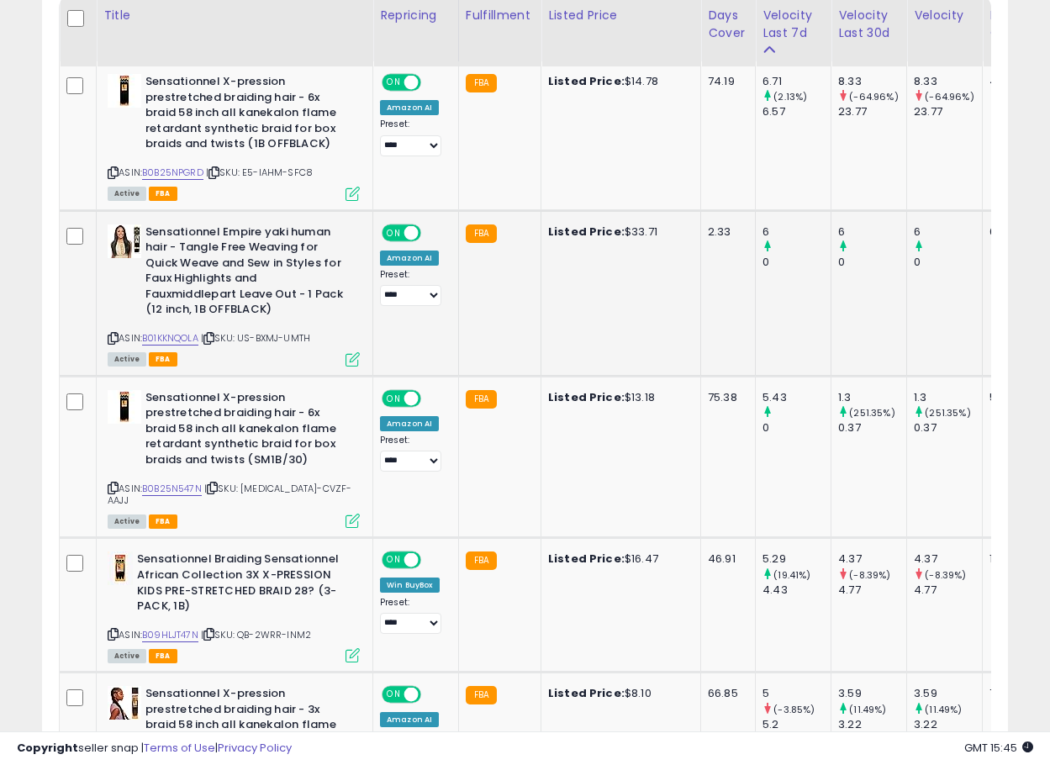
click at [188, 288] on b "Sensationnel Empire yaki human hair - Tangle Free Weaving for Quick Weave and S…" at bounding box center [247, 273] width 204 height 98
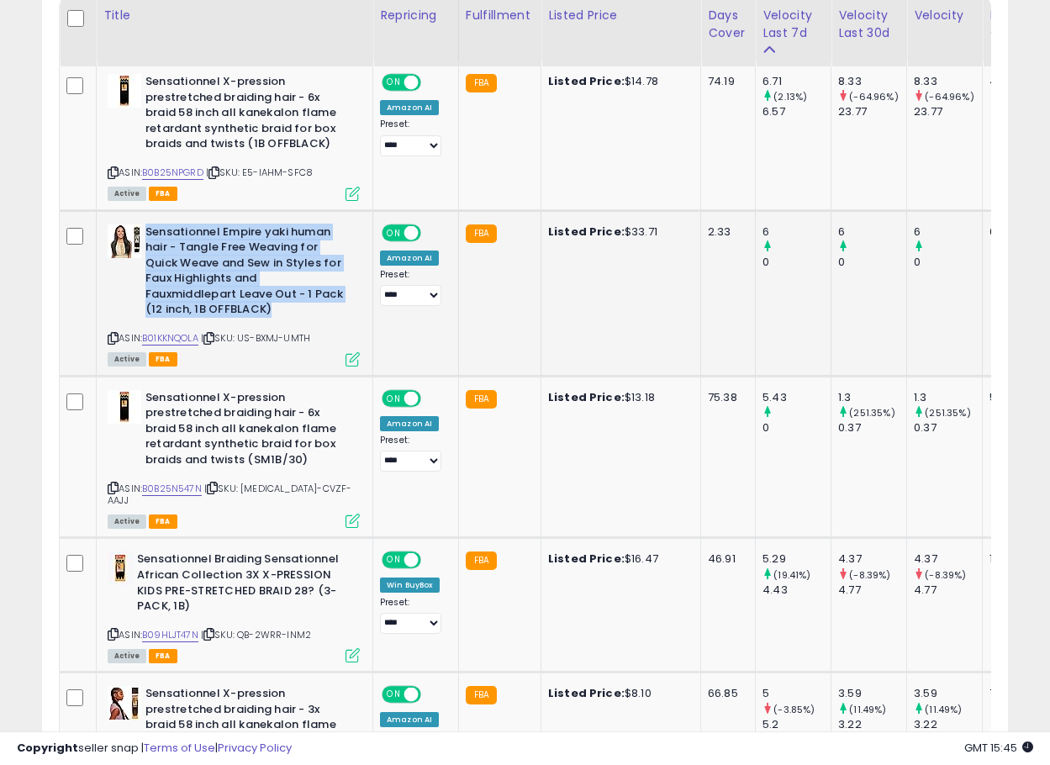
click at [188, 288] on b "Sensationnel Empire yaki human hair - Tangle Free Weaving for Quick Weave and S…" at bounding box center [247, 273] width 204 height 98
copy b "Sensationnel Empire yaki human hair - Tangle Free Weaving for Quick Weave and S…"
click at [230, 261] on b "Sensationnel Empire yaki human hair - Tangle Free Weaving for Quick Weave and S…" at bounding box center [247, 273] width 204 height 98
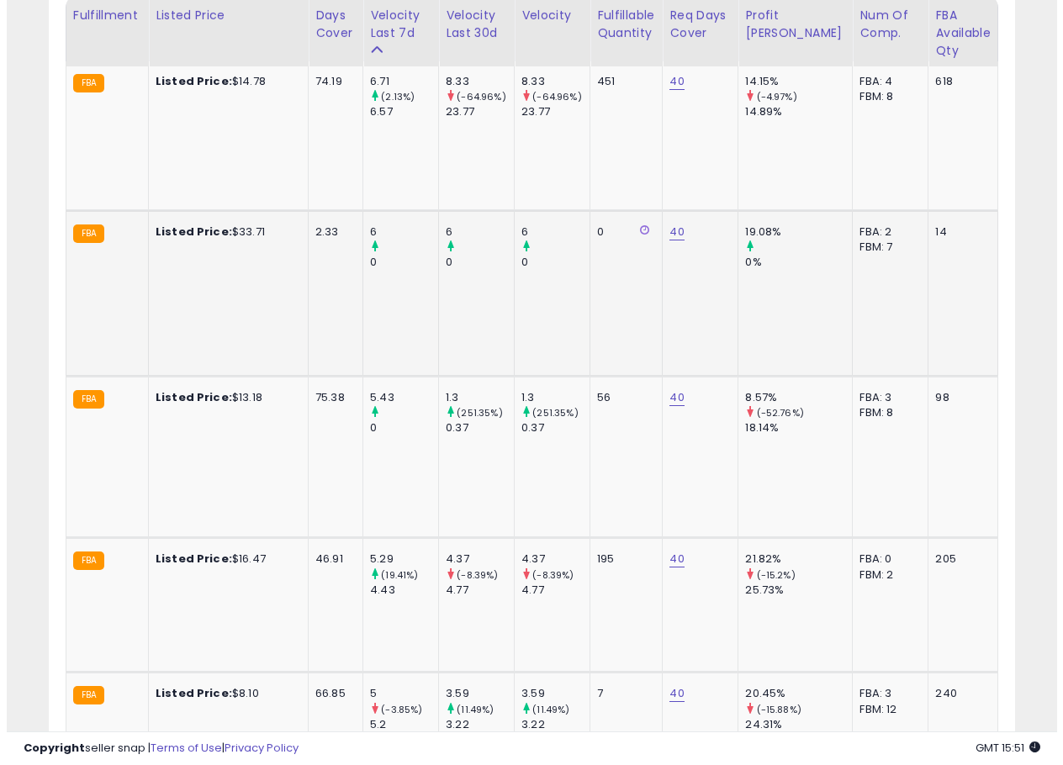
scroll to position [0, 0]
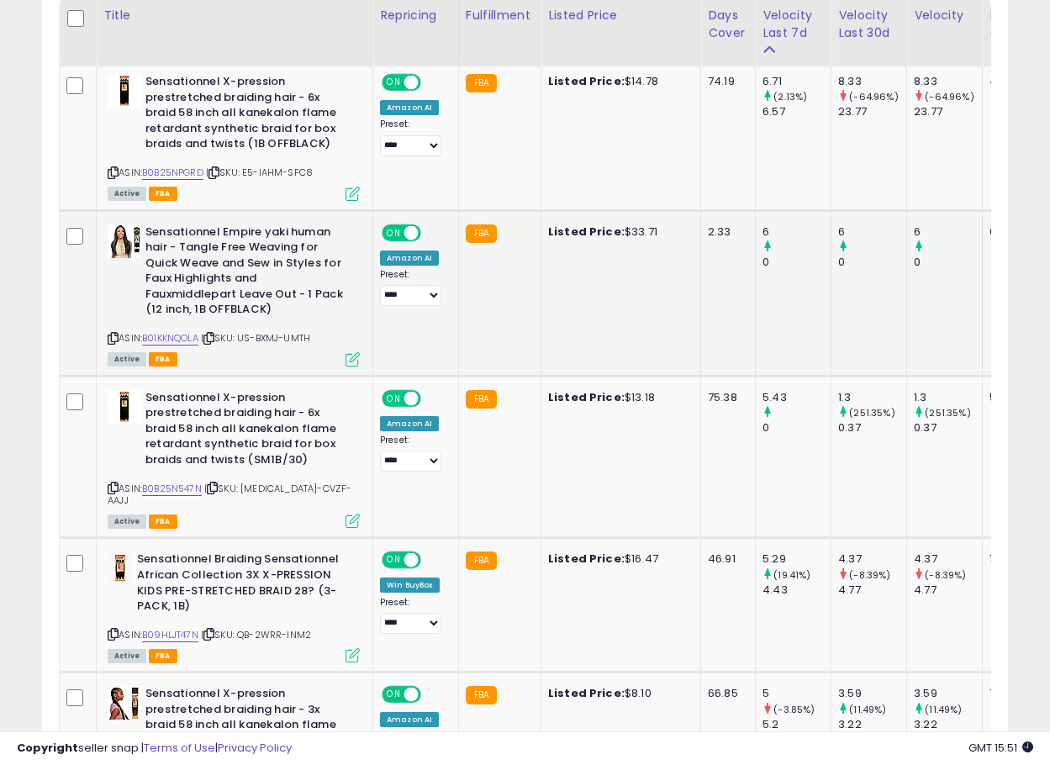
click at [109, 337] on icon at bounding box center [113, 338] width 11 height 9
click at [345, 357] on div "Active FBA" at bounding box center [234, 358] width 252 height 12
click at [351, 356] on icon at bounding box center [353, 359] width 14 height 14
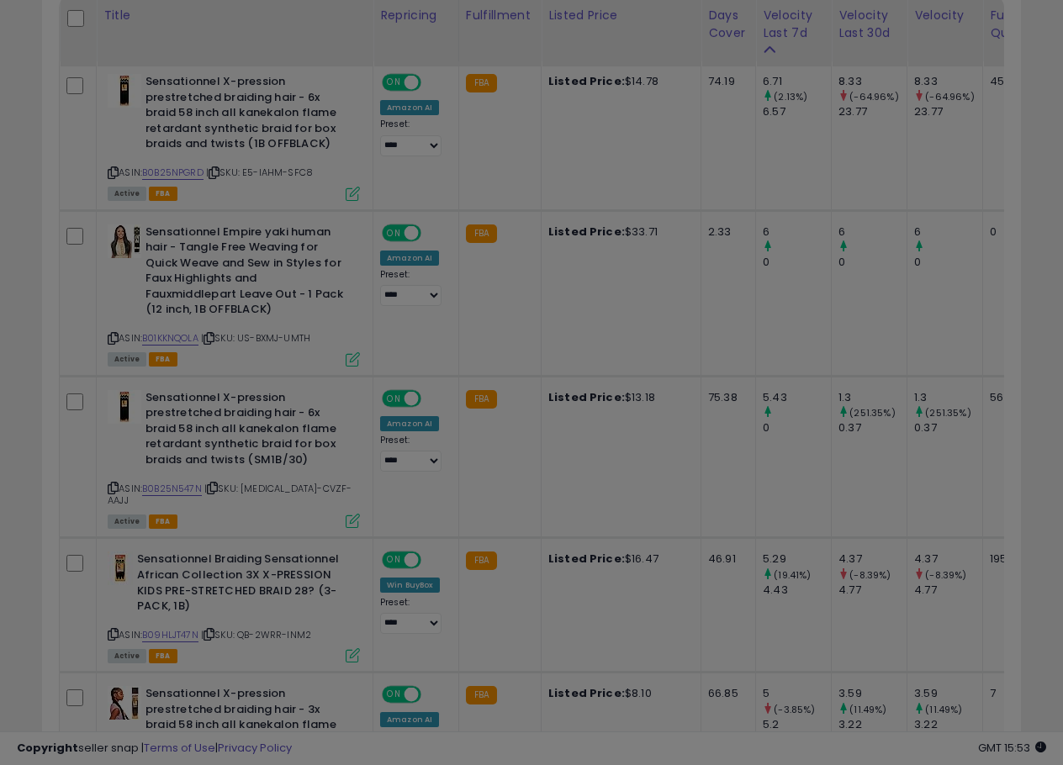
scroll to position [345, 566]
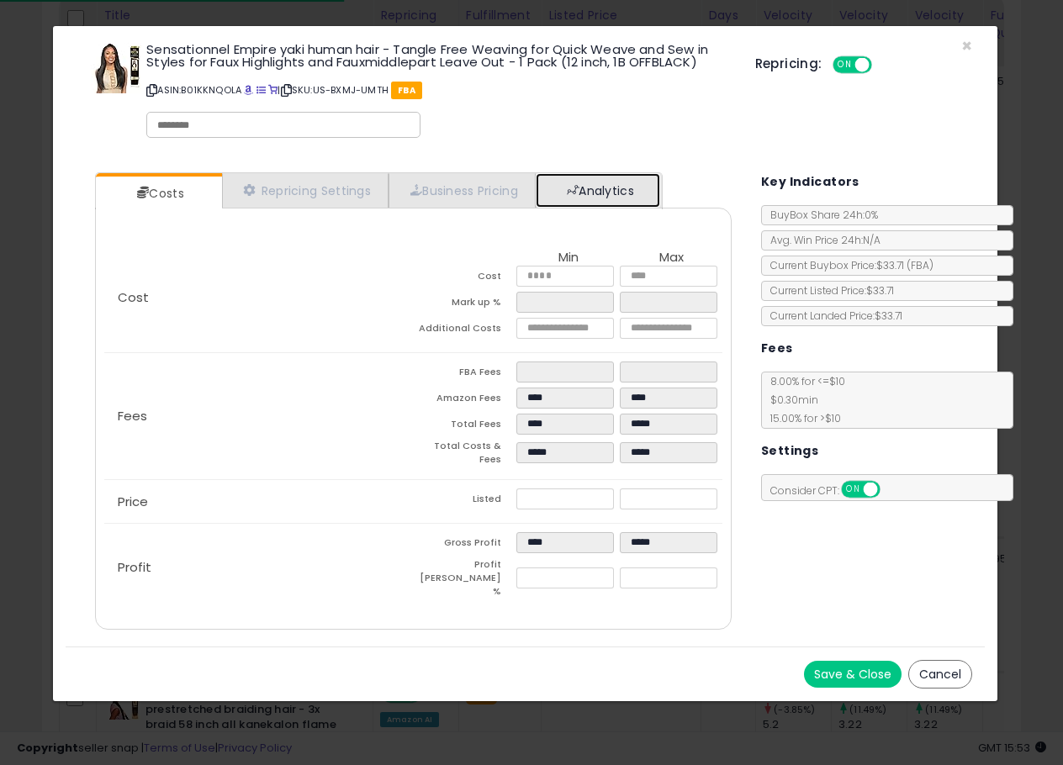
click at [627, 199] on link "Analytics" at bounding box center [598, 190] width 124 height 34
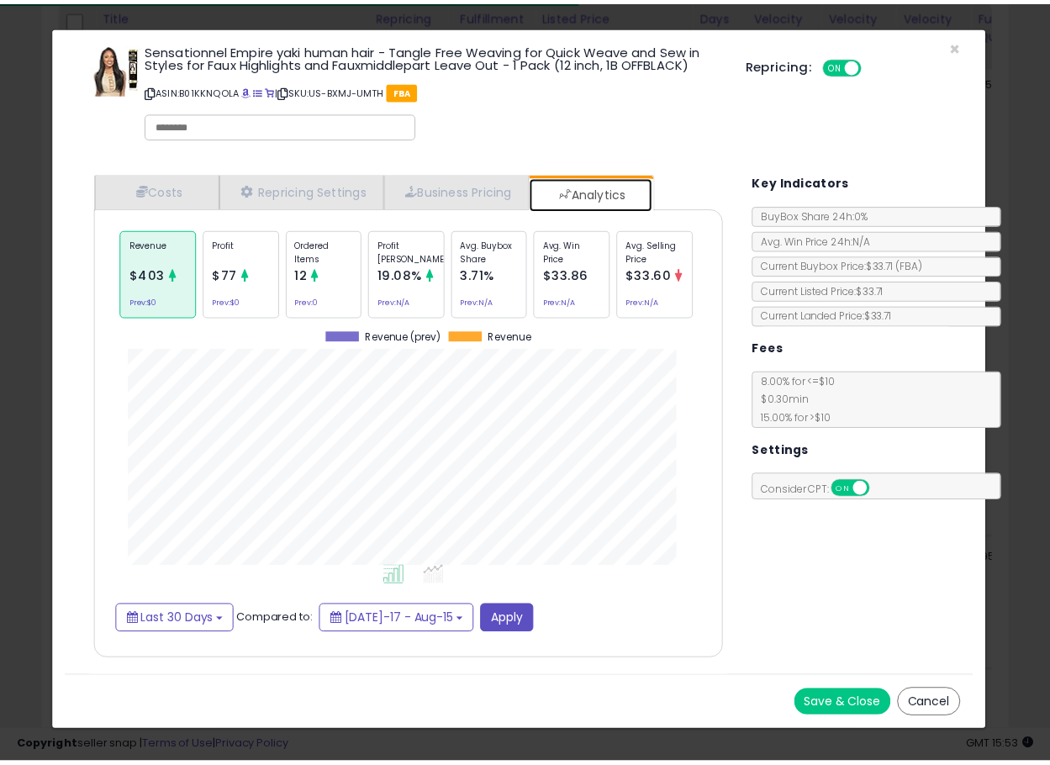
scroll to position [517, 669]
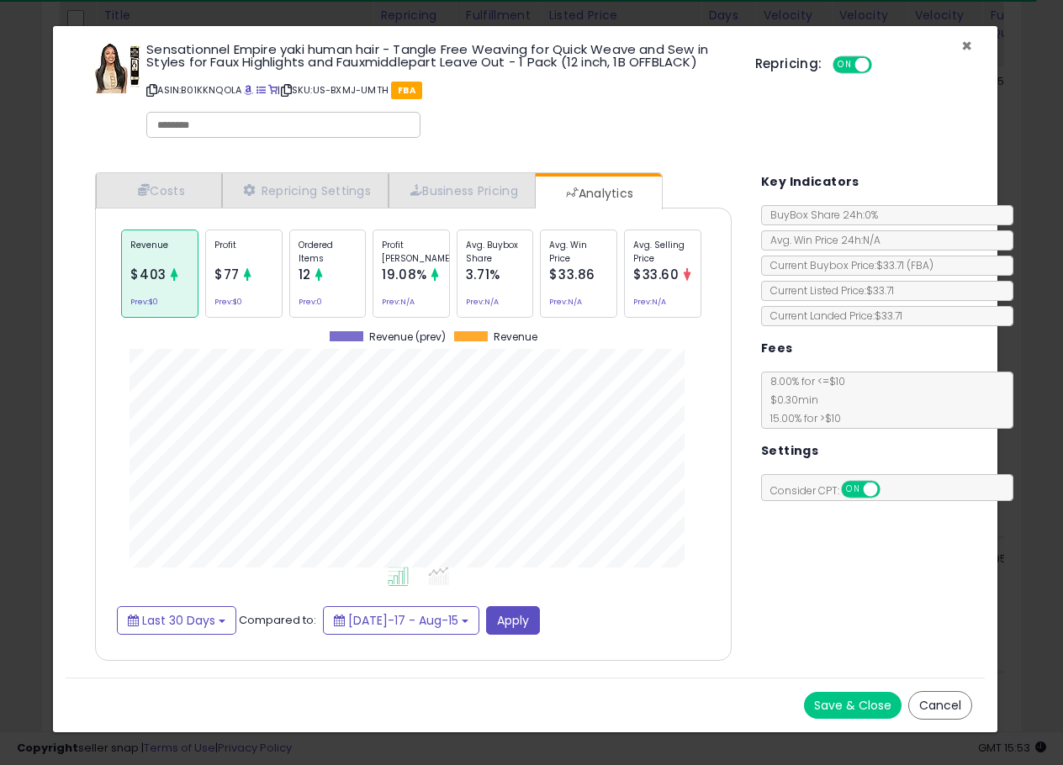
click at [969, 47] on span "×" at bounding box center [966, 46] width 11 height 24
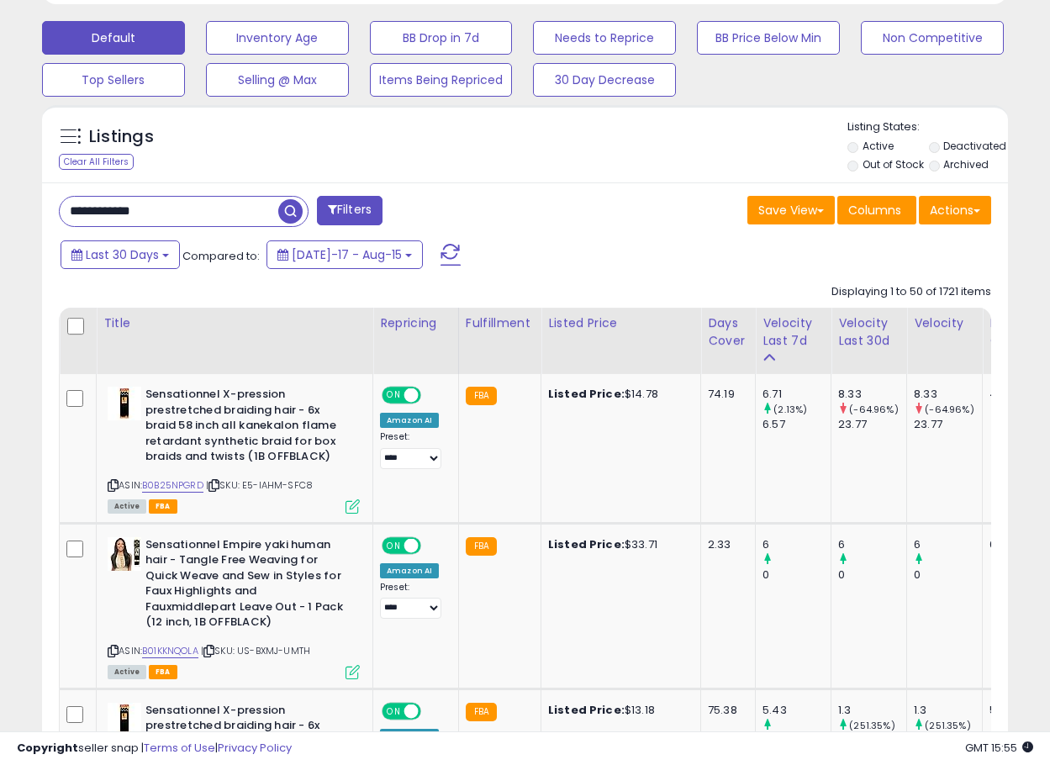
scroll to position [372, 0]
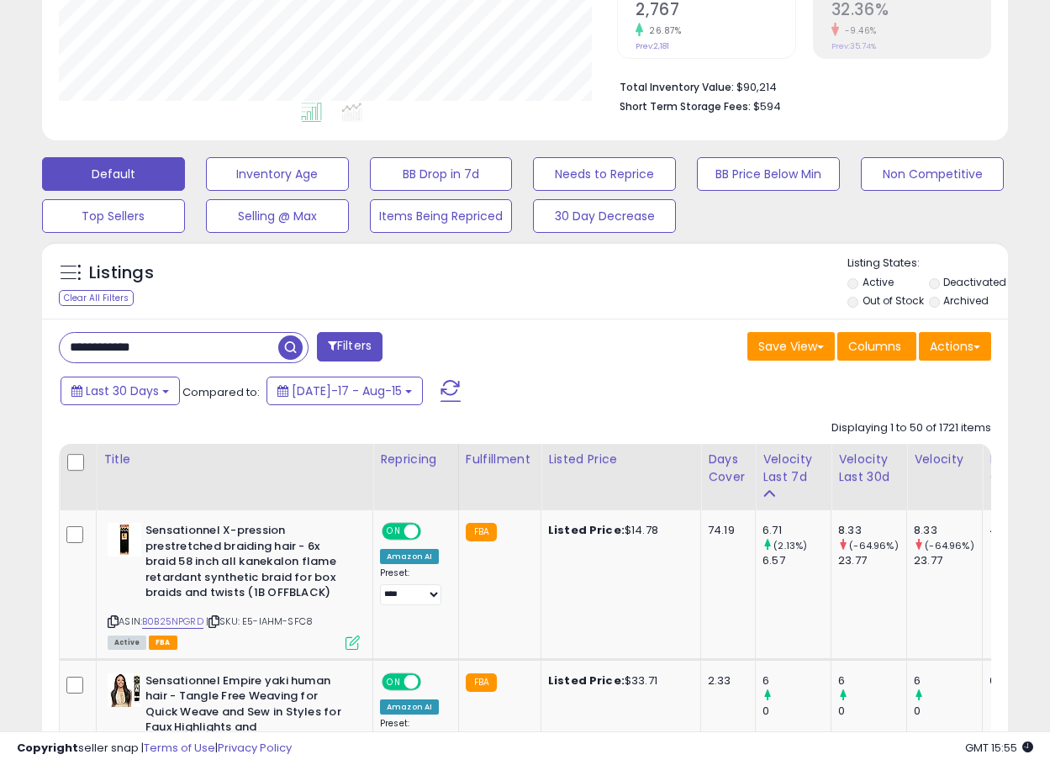
click at [191, 364] on div "**********" at bounding box center [285, 349] width 479 height 34
click at [193, 346] on input "**********" at bounding box center [169, 347] width 219 height 29
drag, startPoint x: 193, startPoint y: 346, endPoint x: 268, endPoint y: 350, distance: 75.8
click at [193, 346] on input "**********" at bounding box center [169, 347] width 219 height 29
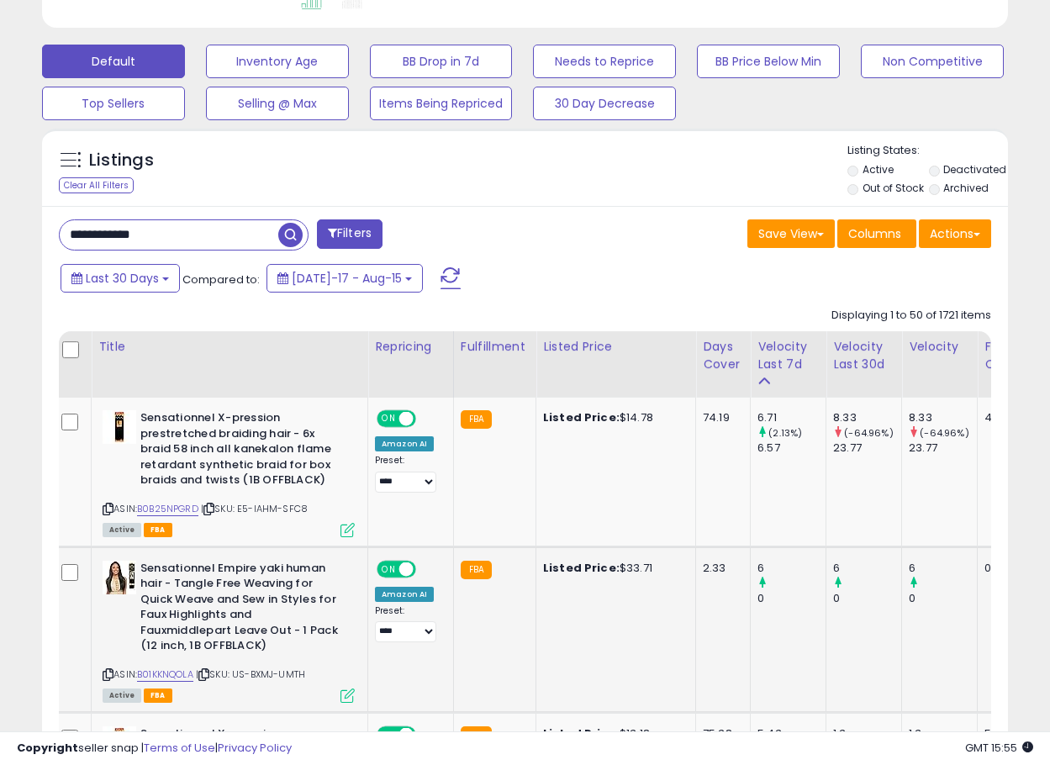
scroll to position [0, 0]
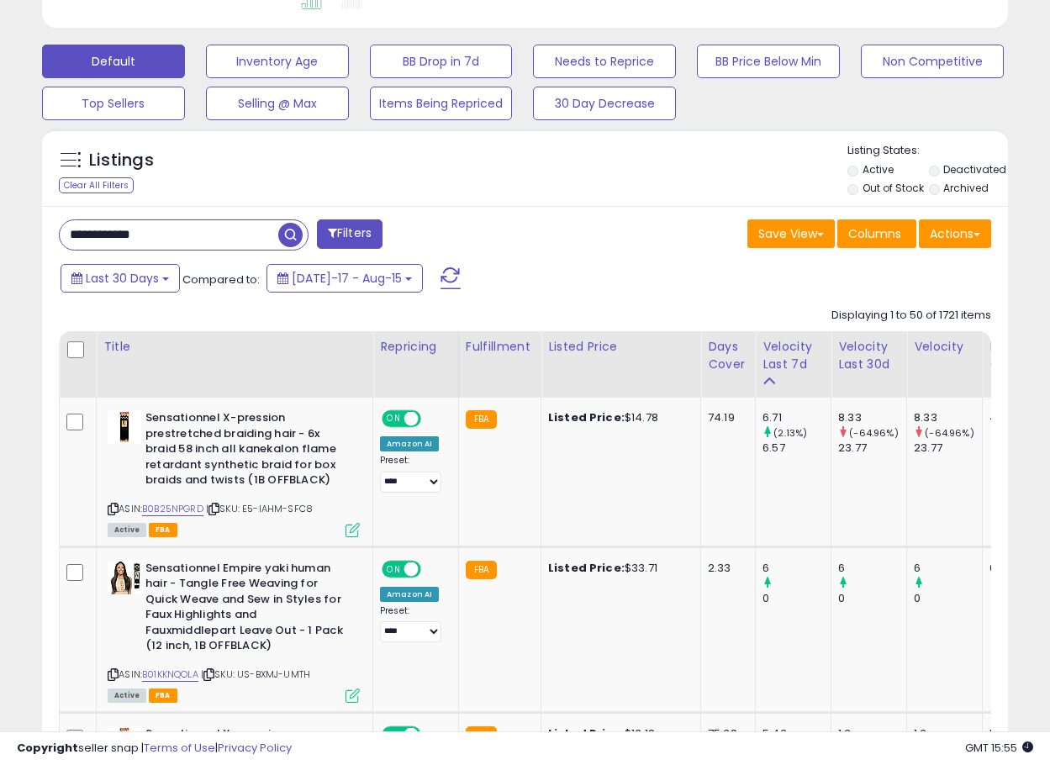
paste input "text"
click at [285, 237] on span "button" at bounding box center [290, 235] width 24 height 24
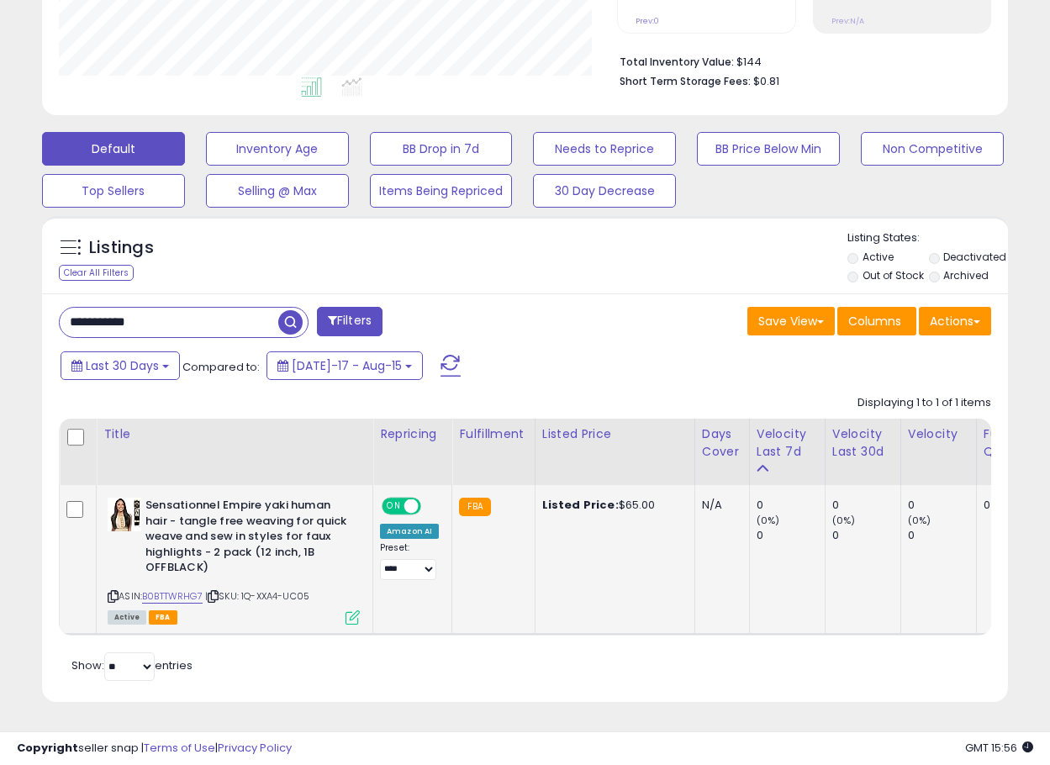
click at [353, 610] on icon at bounding box center [353, 617] width 14 height 14
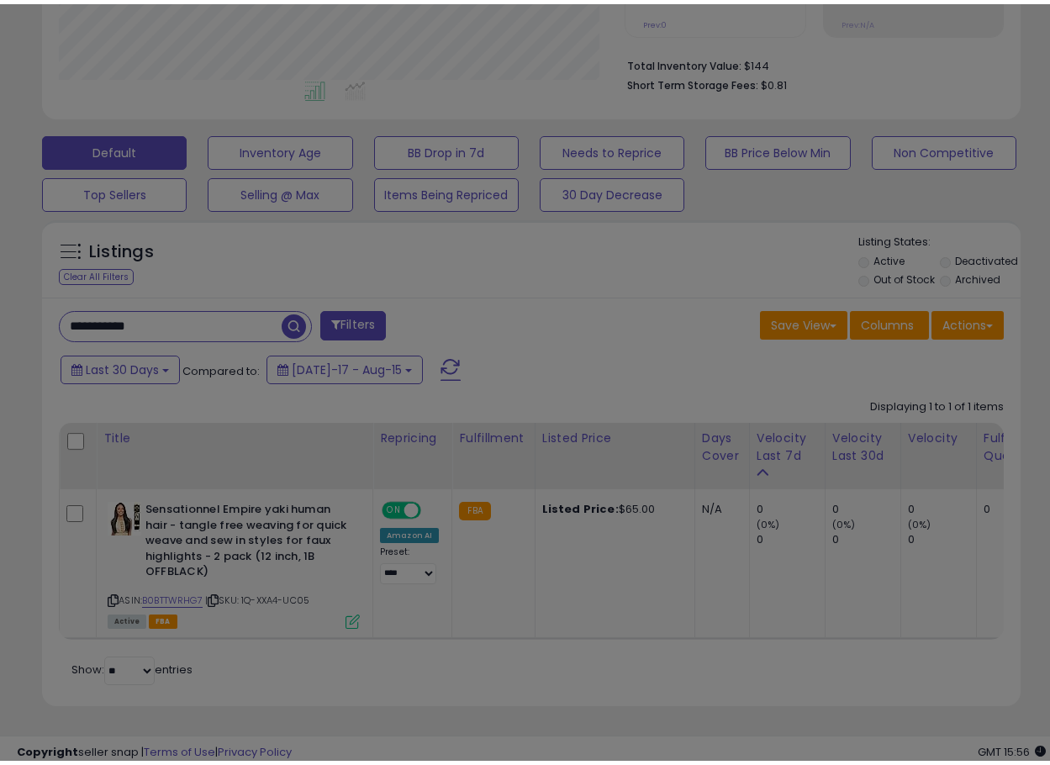
scroll to position [345, 566]
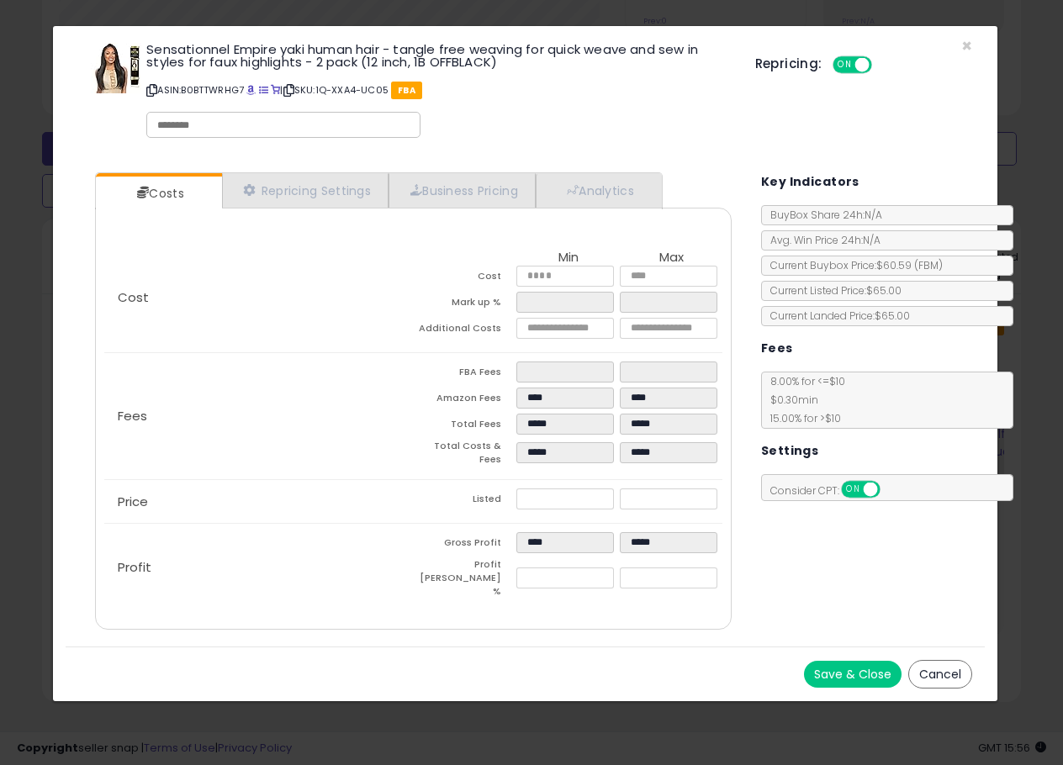
click at [958, 47] on div "Sensationnel Empire yaki human hair - tangle free weaving for quick weave and s…" at bounding box center [525, 93] width 918 height 108
click at [962, 44] on span "×" at bounding box center [966, 46] width 11 height 24
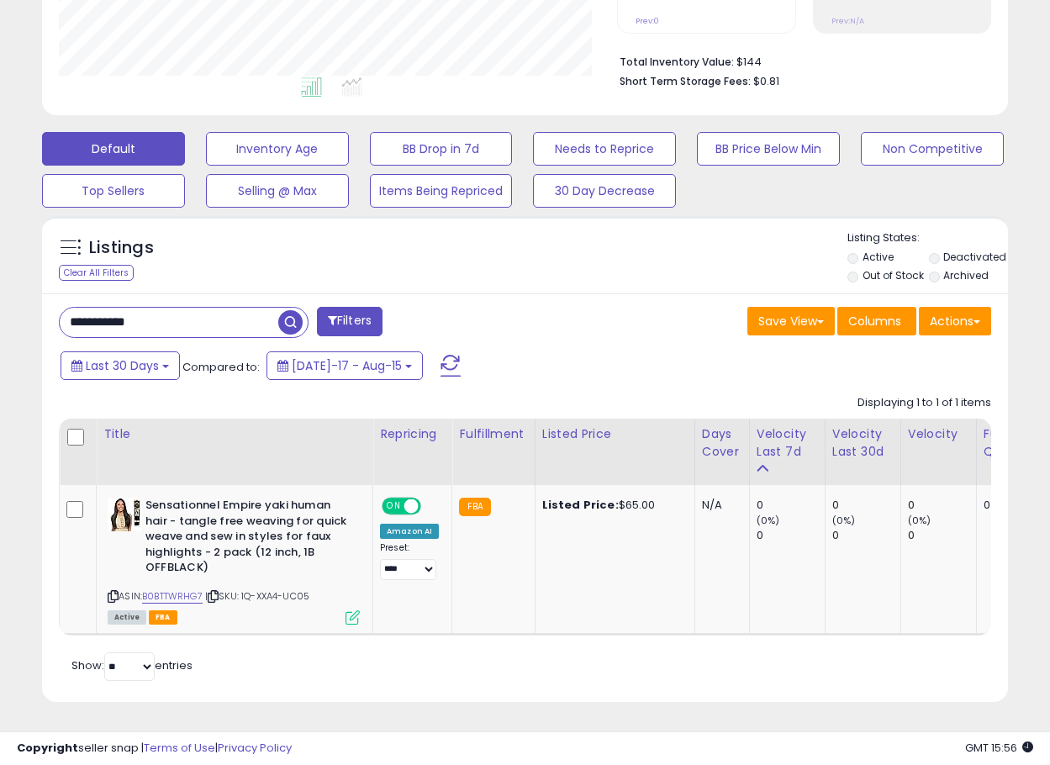
scroll to position [840412, 840199]
click at [165, 308] on input "**********" at bounding box center [169, 322] width 219 height 29
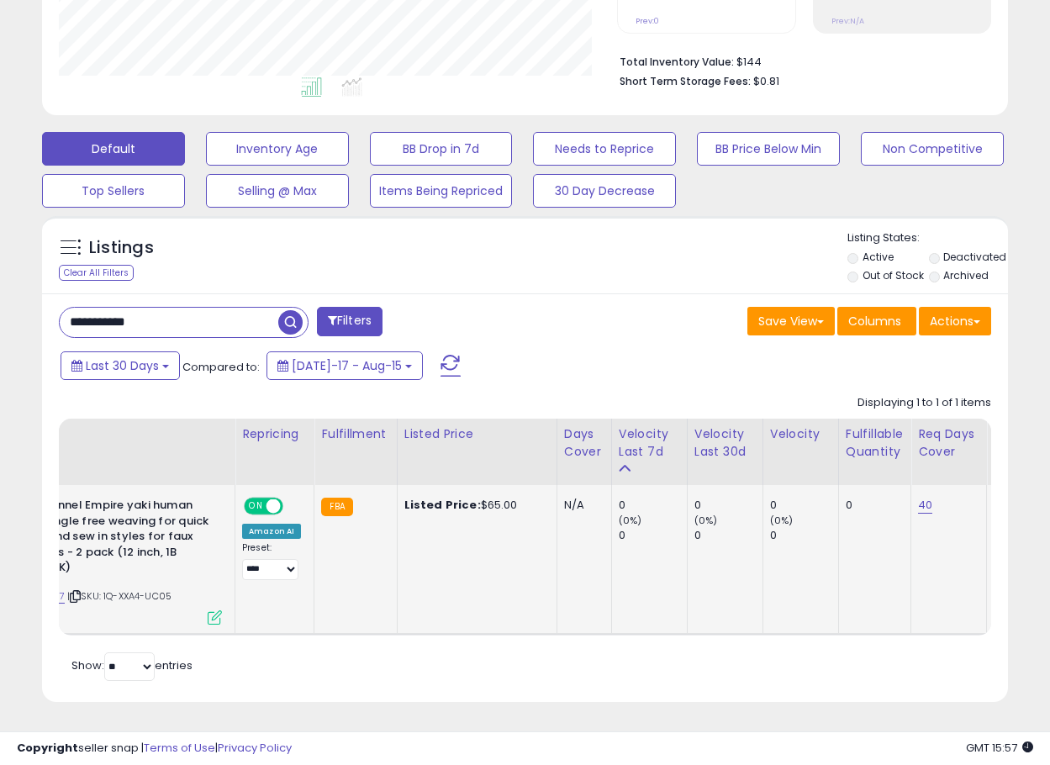
scroll to position [0, 0]
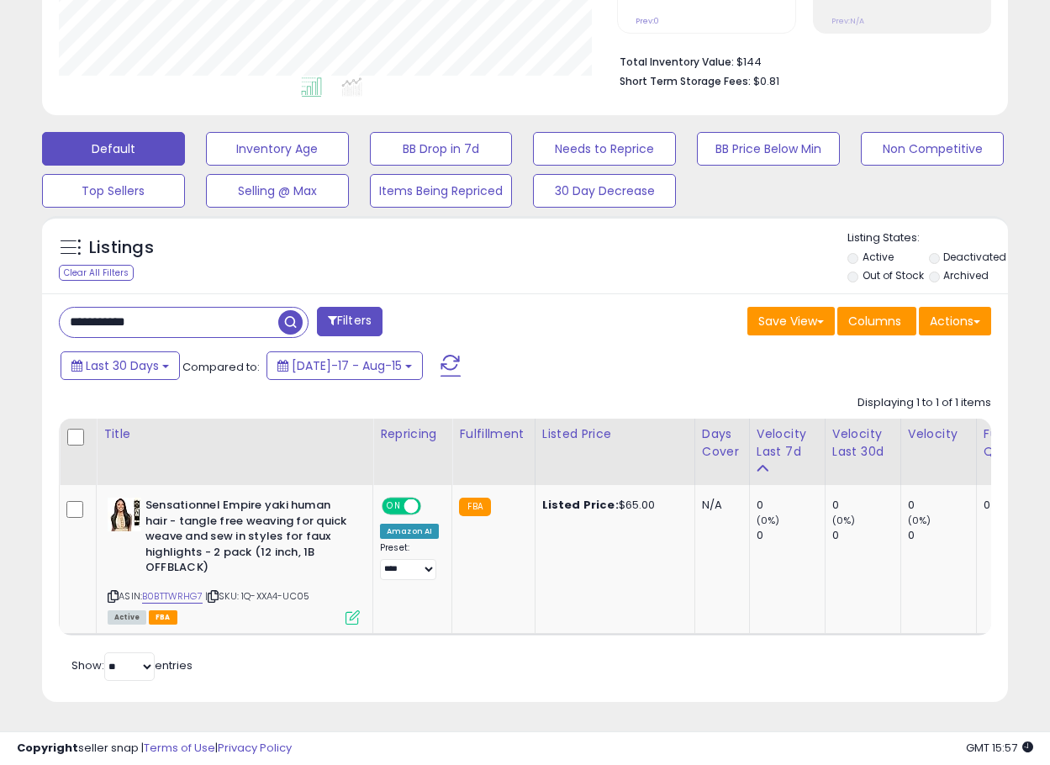
click at [162, 308] on input "**********" at bounding box center [169, 322] width 219 height 29
click at [197, 324] on input "**********" at bounding box center [169, 322] width 219 height 29
paste input "text"
type input "**********"
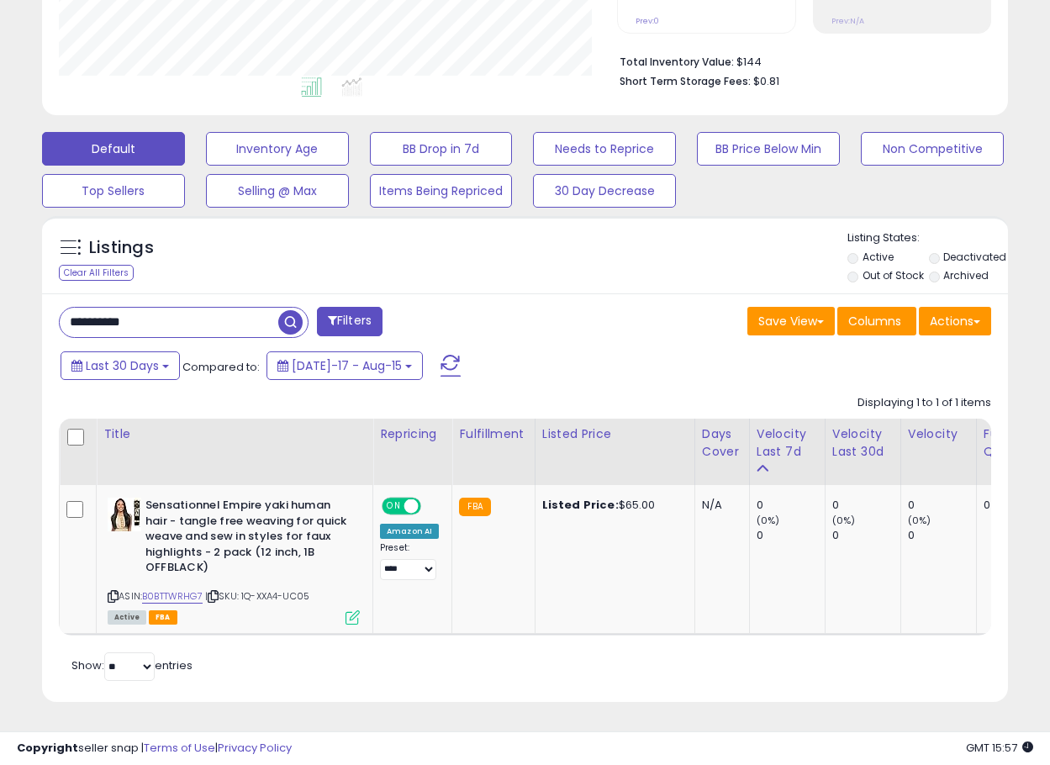
click at [296, 315] on span "button" at bounding box center [290, 322] width 24 height 24
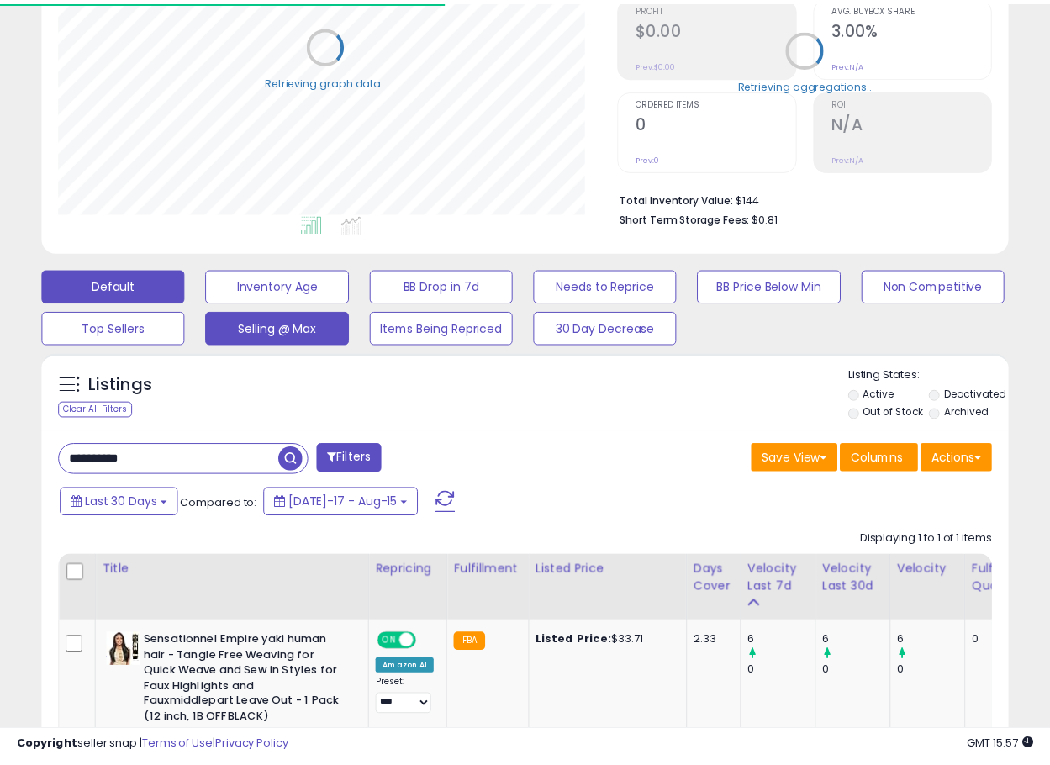
scroll to position [345, 559]
